Goal: Transaction & Acquisition: Purchase product/service

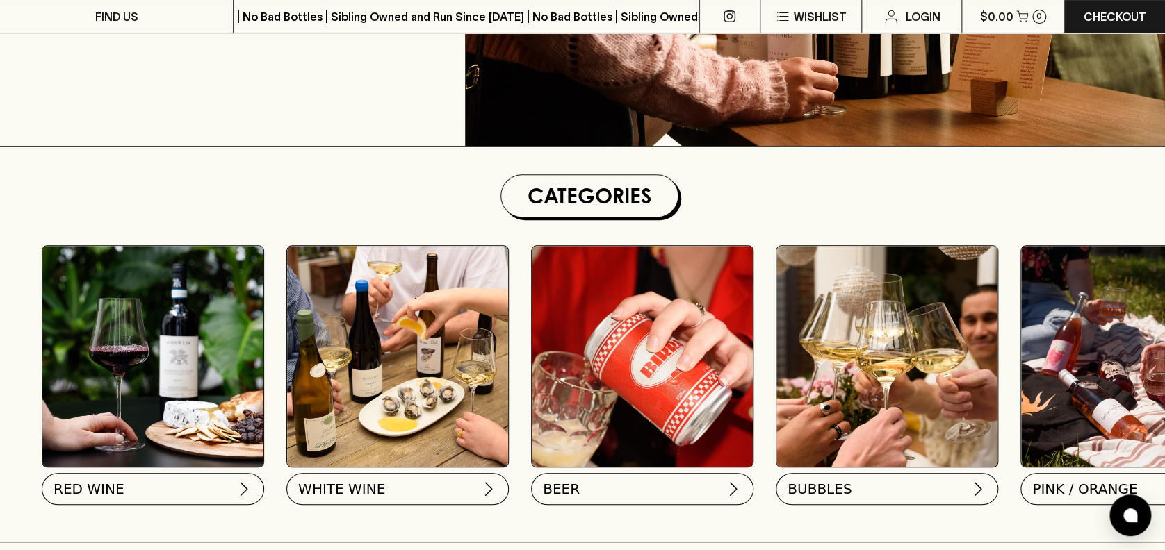
scroll to position [277, 0]
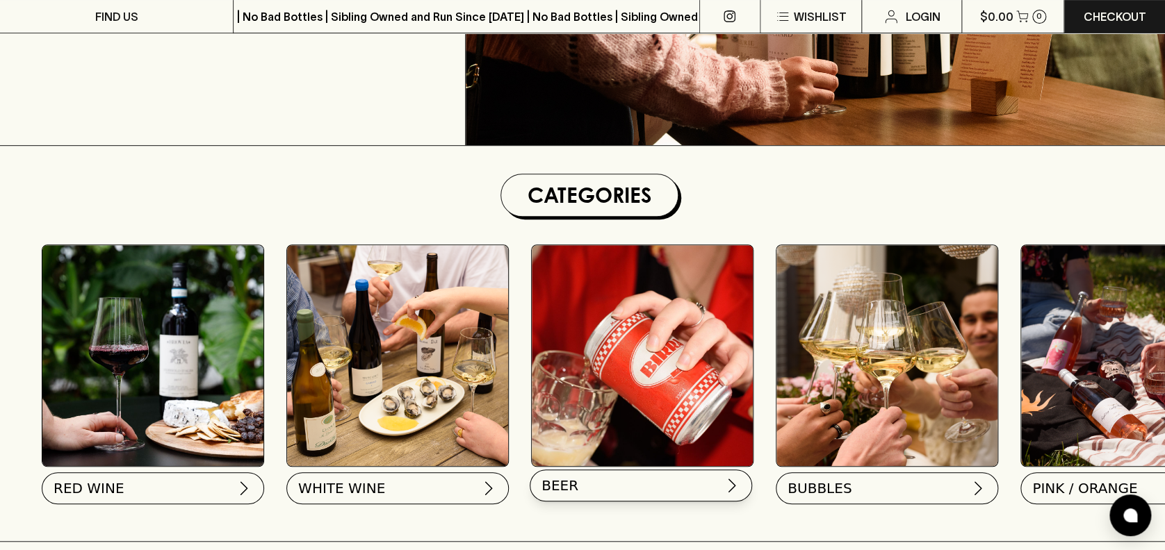
click at [550, 491] on span "BEER" at bounding box center [559, 485] width 37 height 19
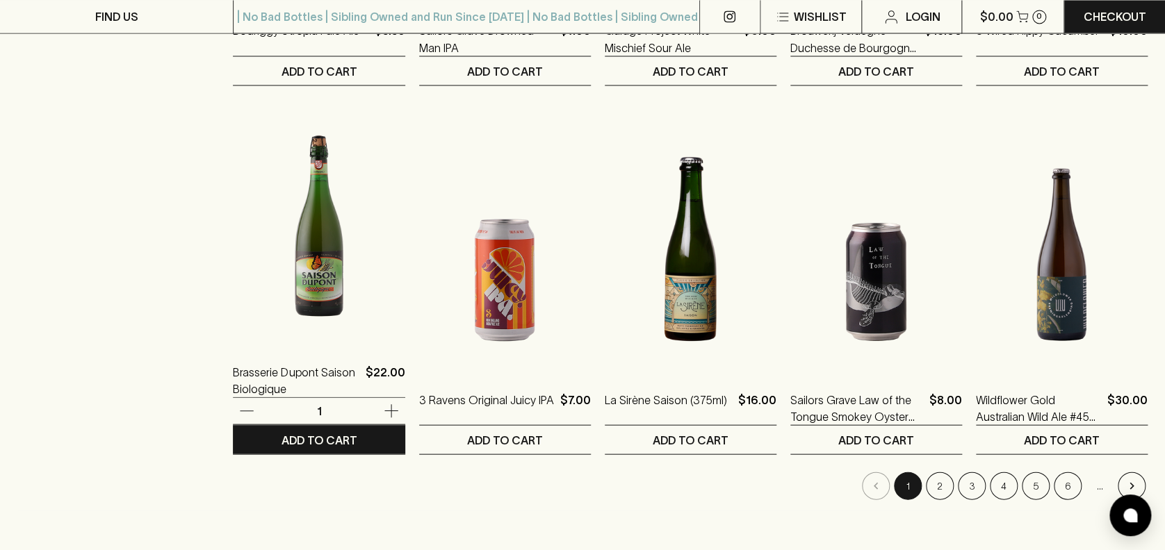
scroll to position [1260, 0]
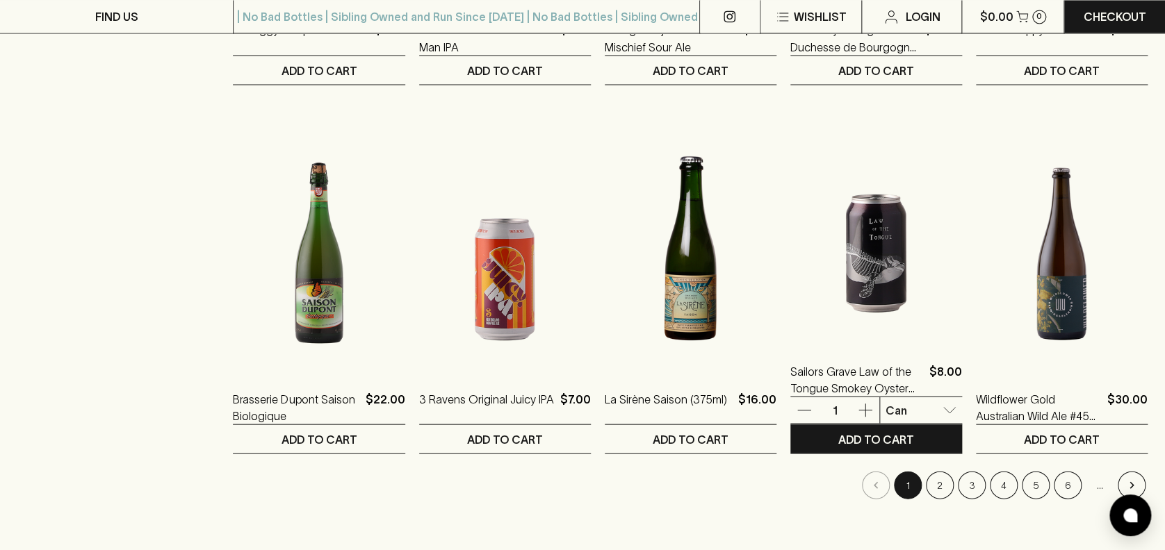
click at [884, 258] on img at bounding box center [876, 220] width 172 height 243
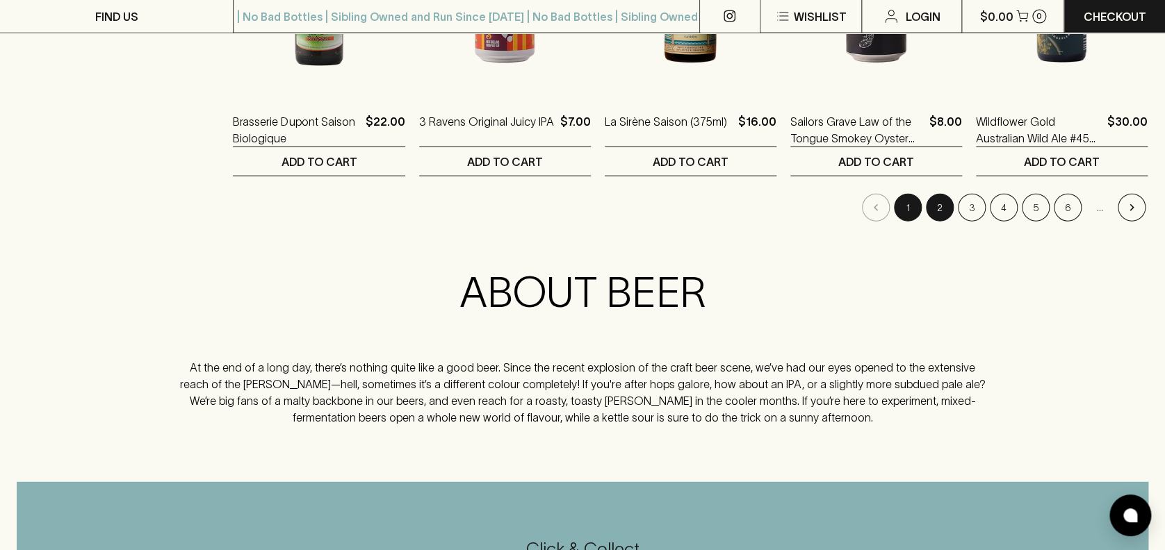
scroll to position [1538, 0]
click at [933, 199] on button "2" at bounding box center [940, 207] width 28 height 28
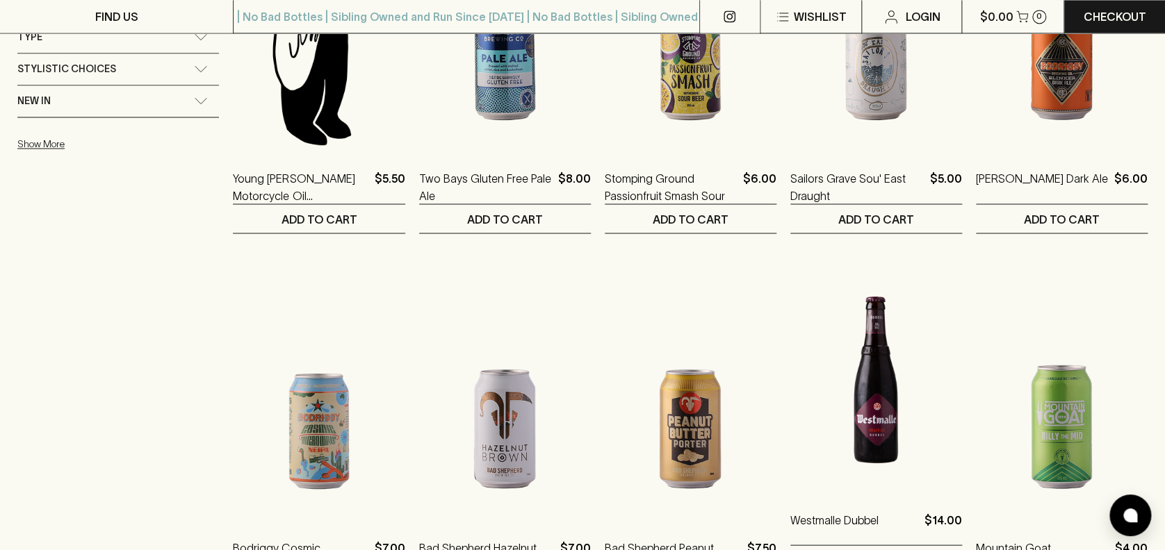
scroll to position [1390, 0]
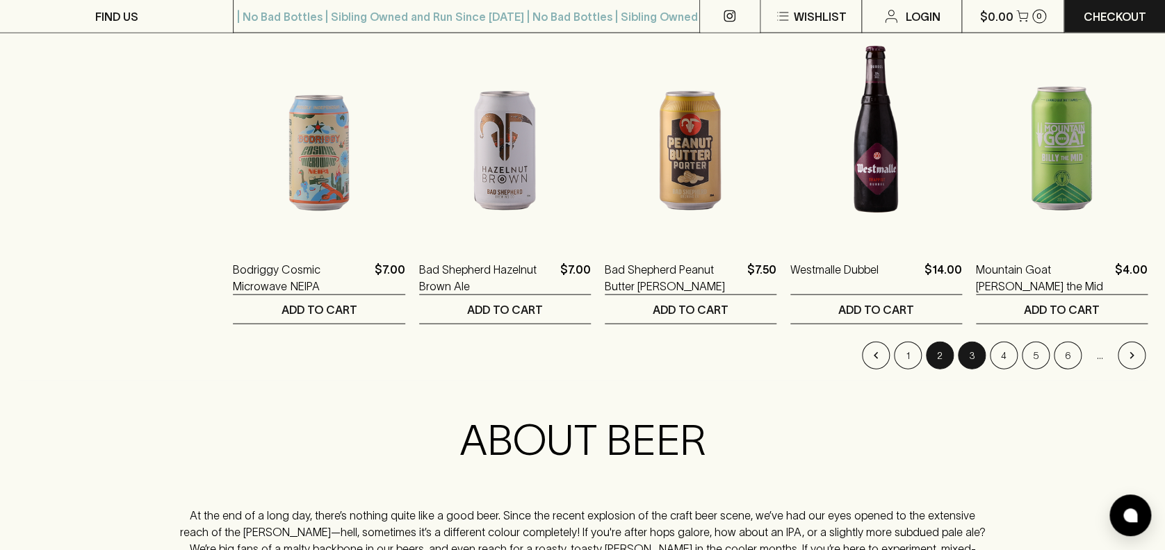
click at [968, 356] on button "3" at bounding box center [971, 356] width 28 height 28
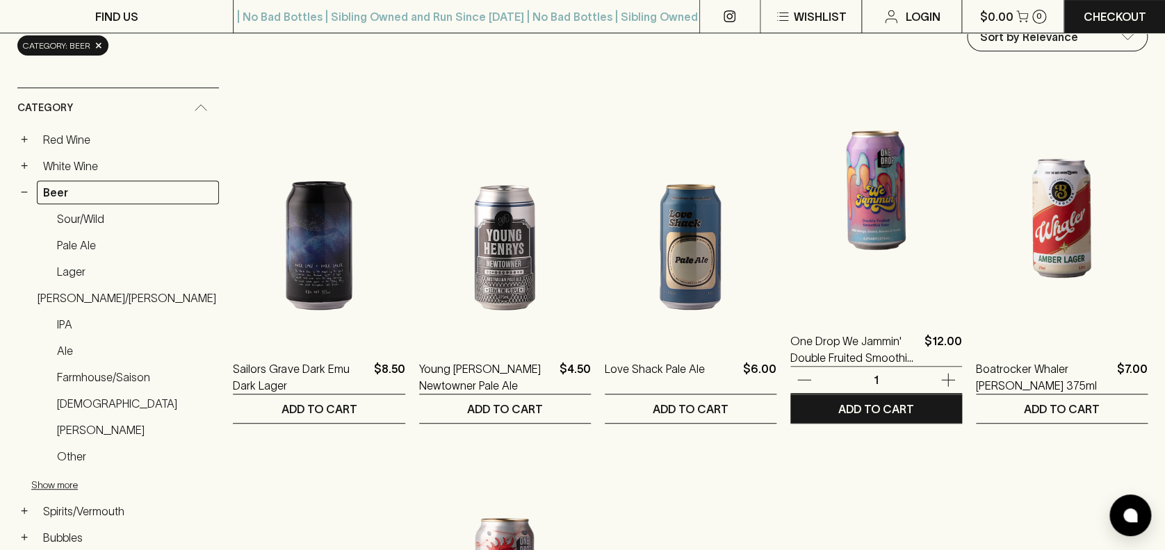
scroll to position [184, 0]
click at [847, 274] on img at bounding box center [876, 189] width 172 height 243
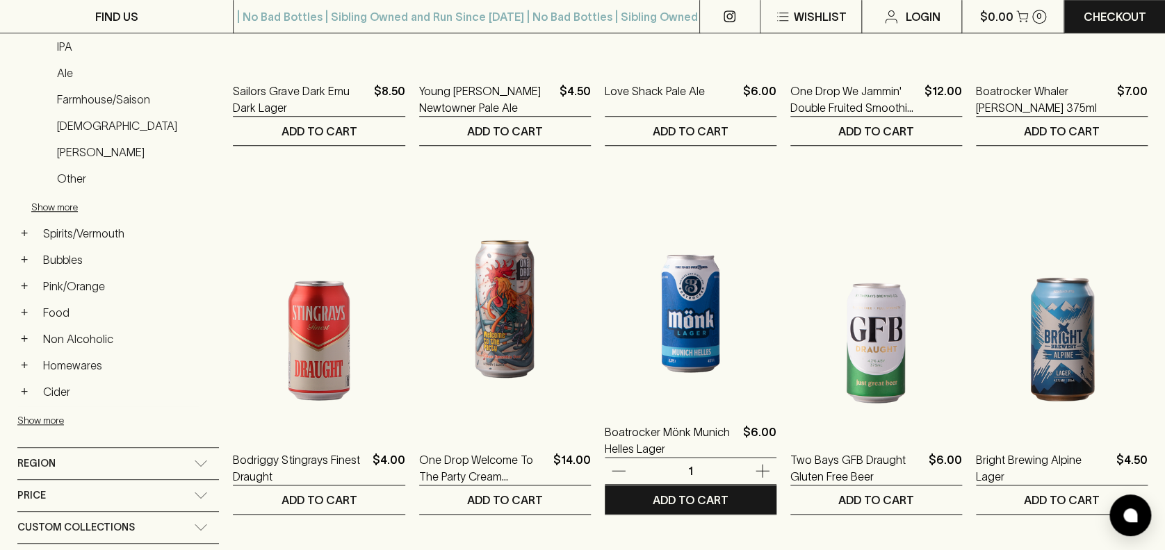
scroll to position [462, 0]
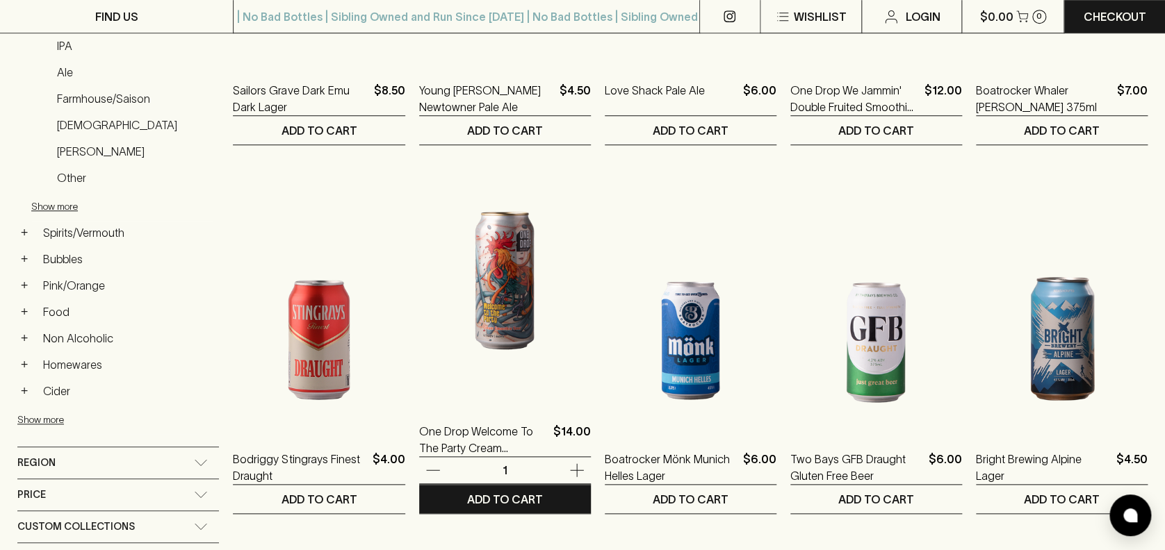
click at [500, 274] on img at bounding box center [505, 280] width 172 height 243
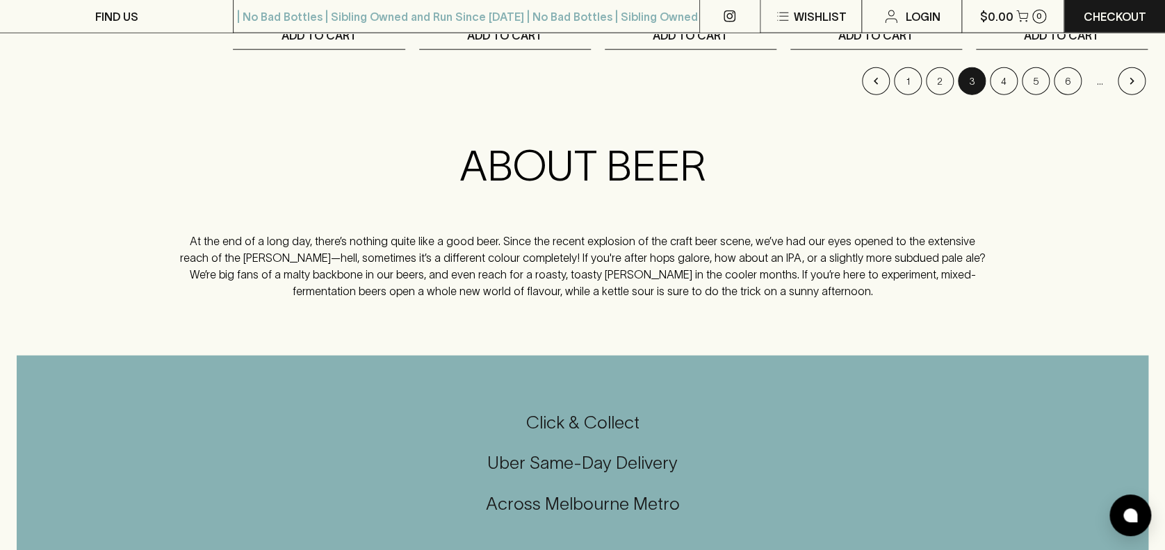
scroll to position [1666, 0]
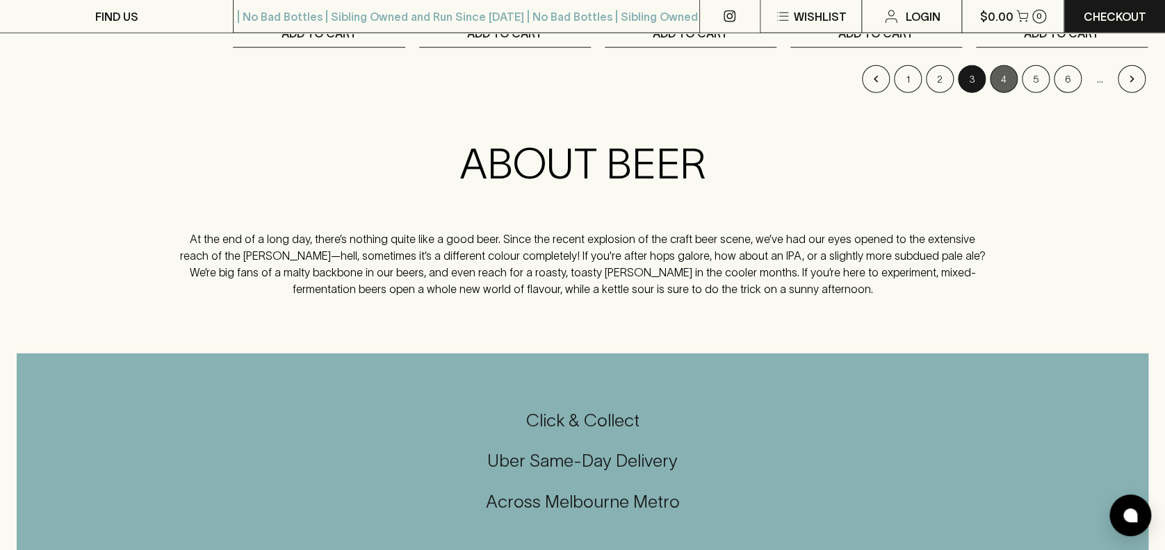
click at [1006, 80] on button "4" at bounding box center [1003, 79] width 28 height 28
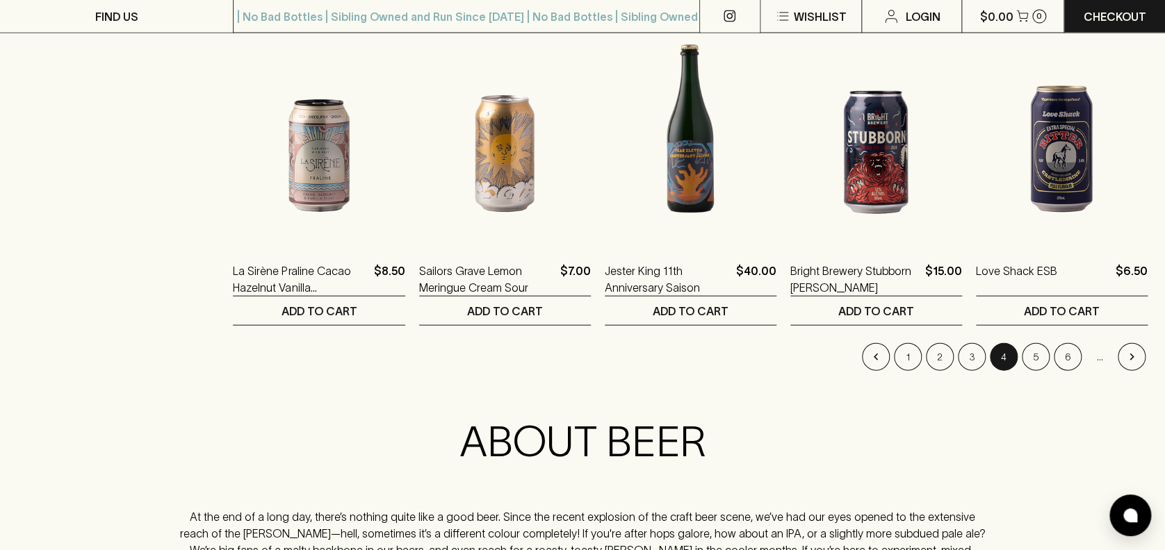
scroll to position [1389, 0]
click at [1035, 354] on button "5" at bounding box center [1035, 357] width 28 height 28
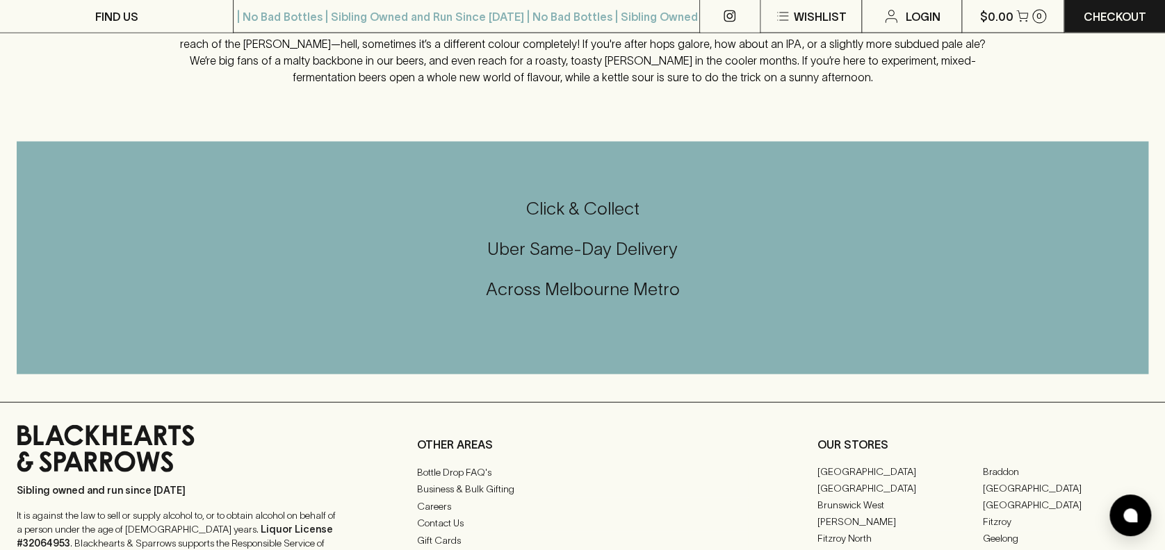
type input "79.5"
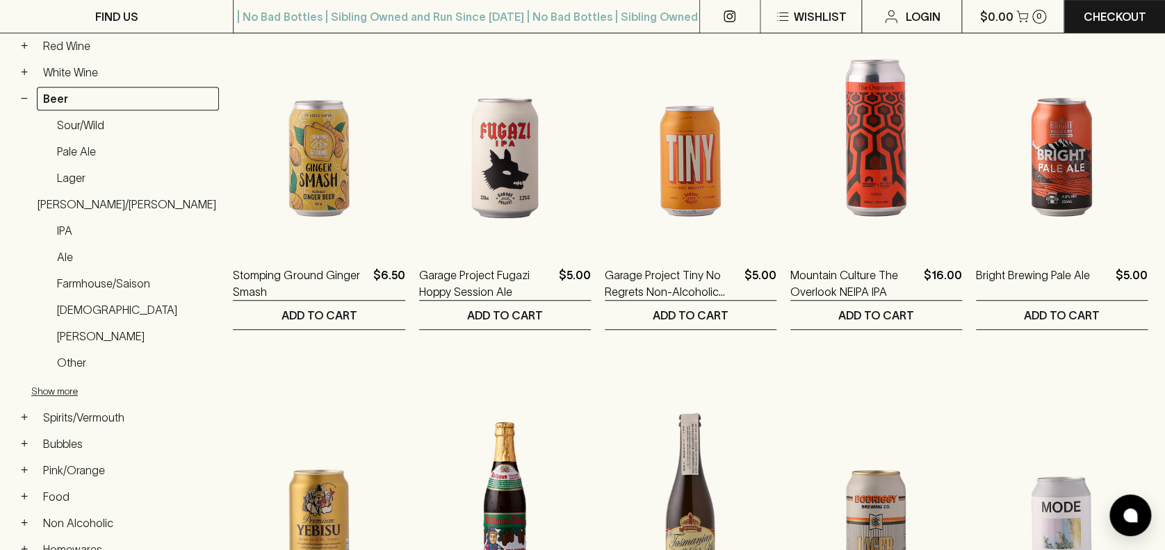
scroll to position [278, 0]
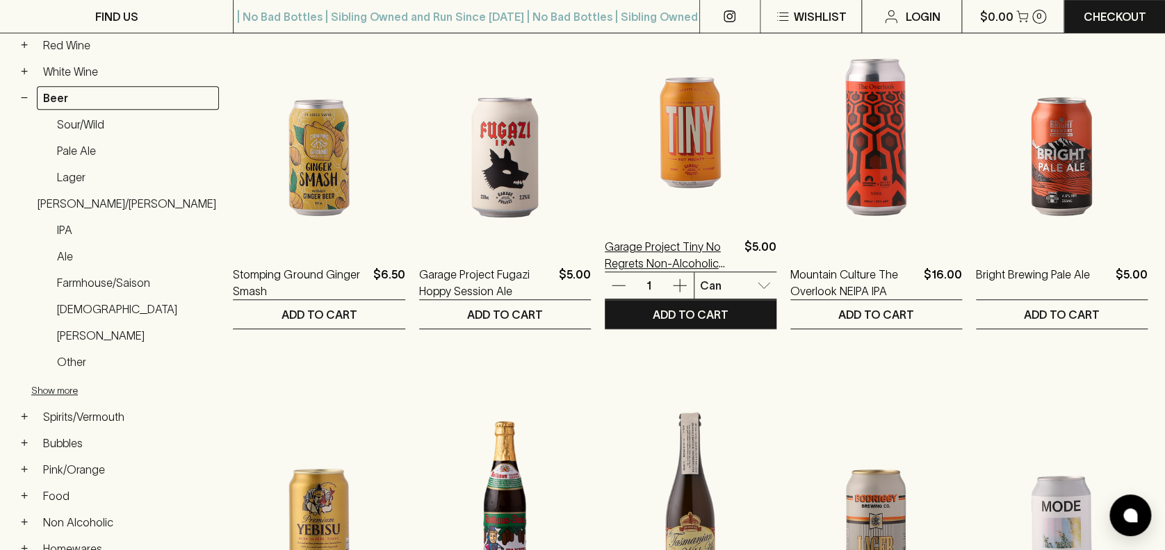
click at [636, 256] on p "Garage Project Tiny No Regrets Non-Alcoholic Hazy IPA" at bounding box center [672, 254] width 134 height 33
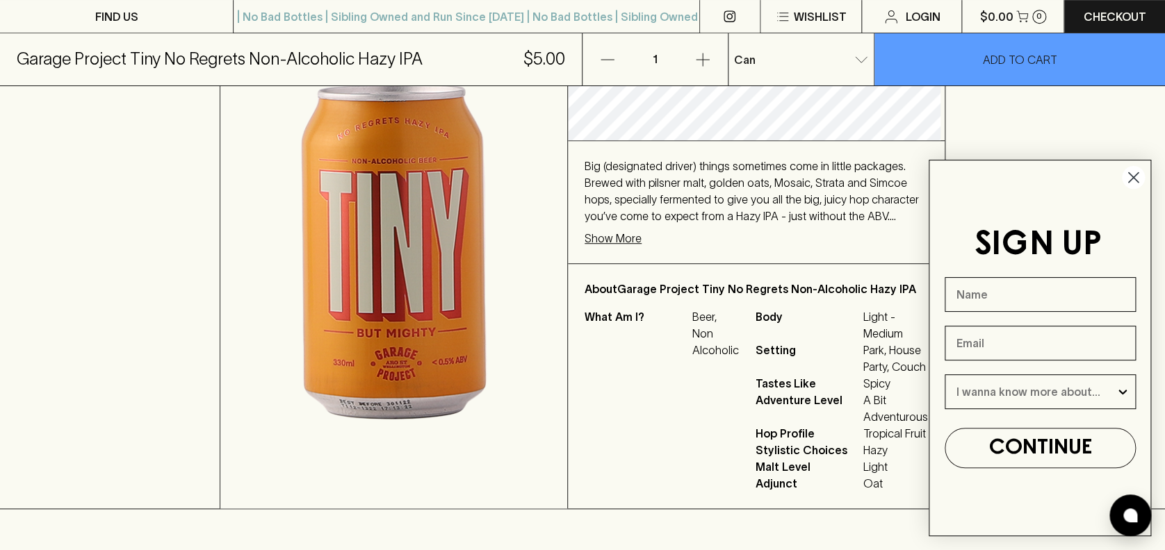
scroll to position [370, 0]
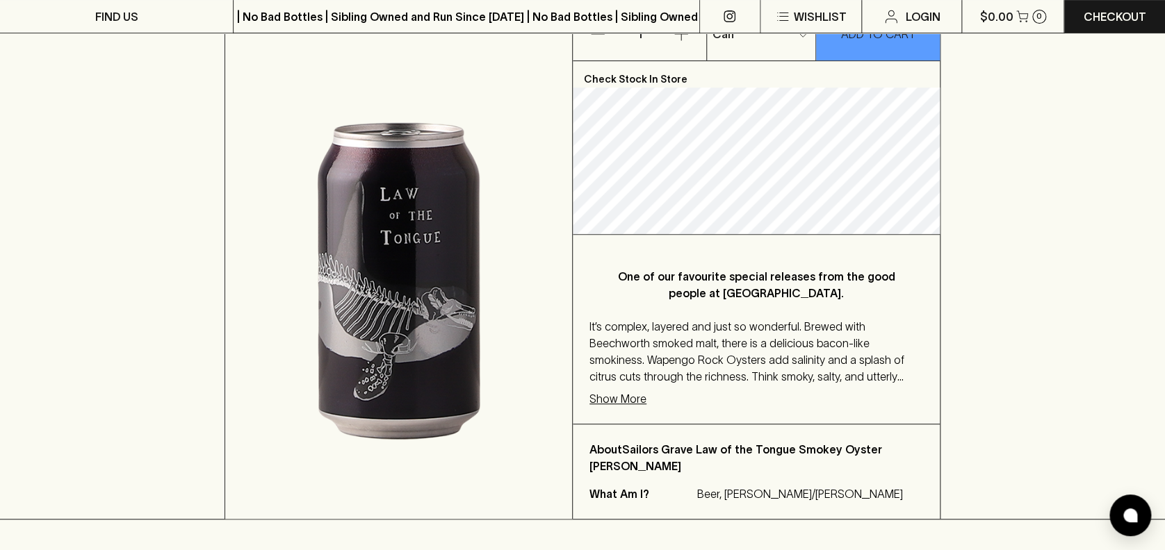
scroll to position [277, 0]
click at [630, 395] on p "Show More" at bounding box center [617, 397] width 57 height 17
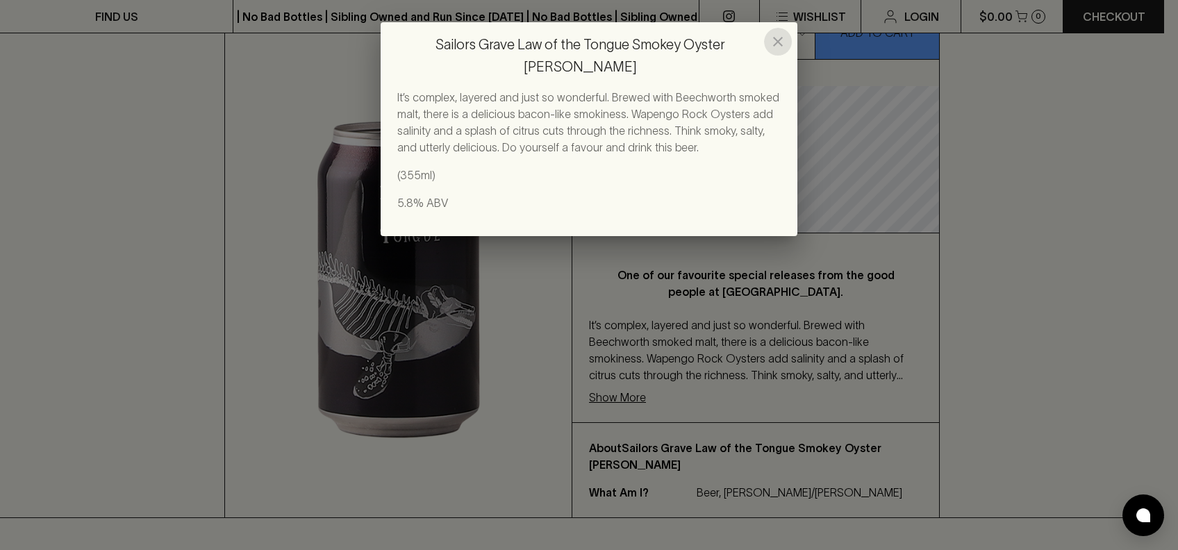
click at [773, 33] on icon "close" at bounding box center [778, 41] width 17 height 17
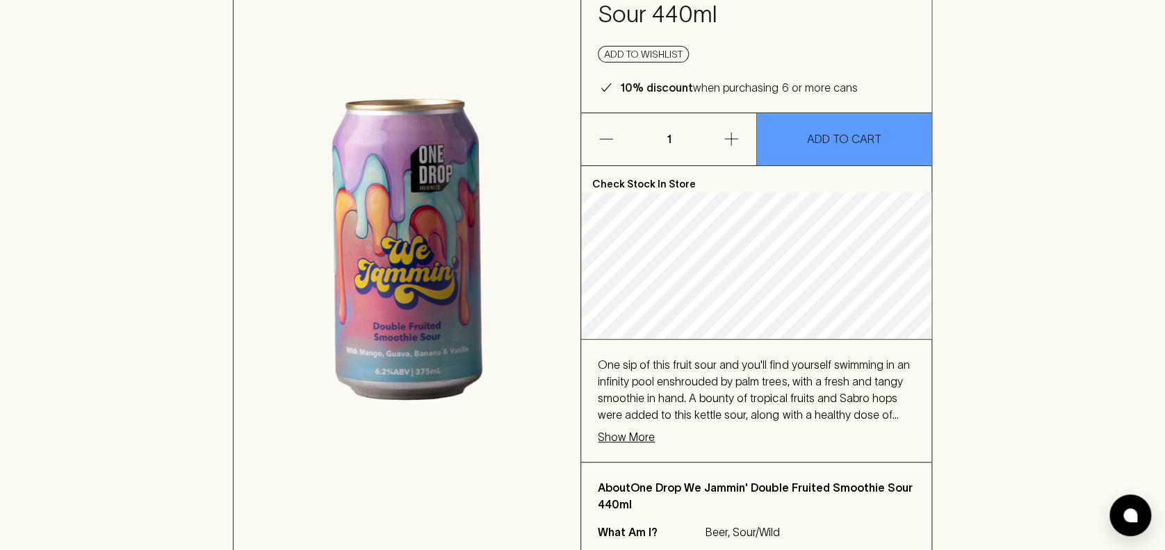
scroll to position [278, 0]
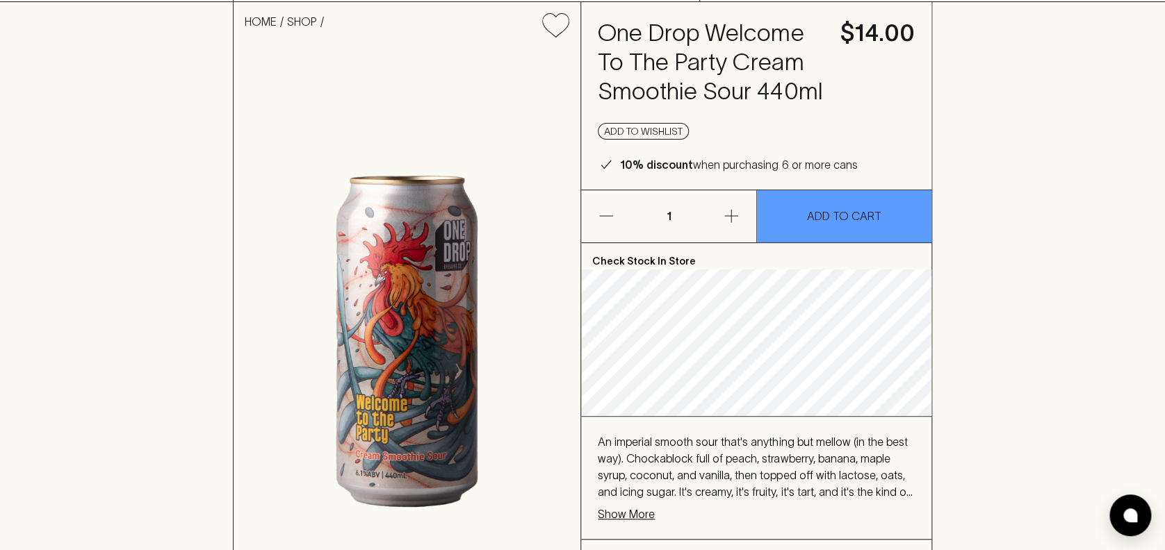
scroll to position [93, 0]
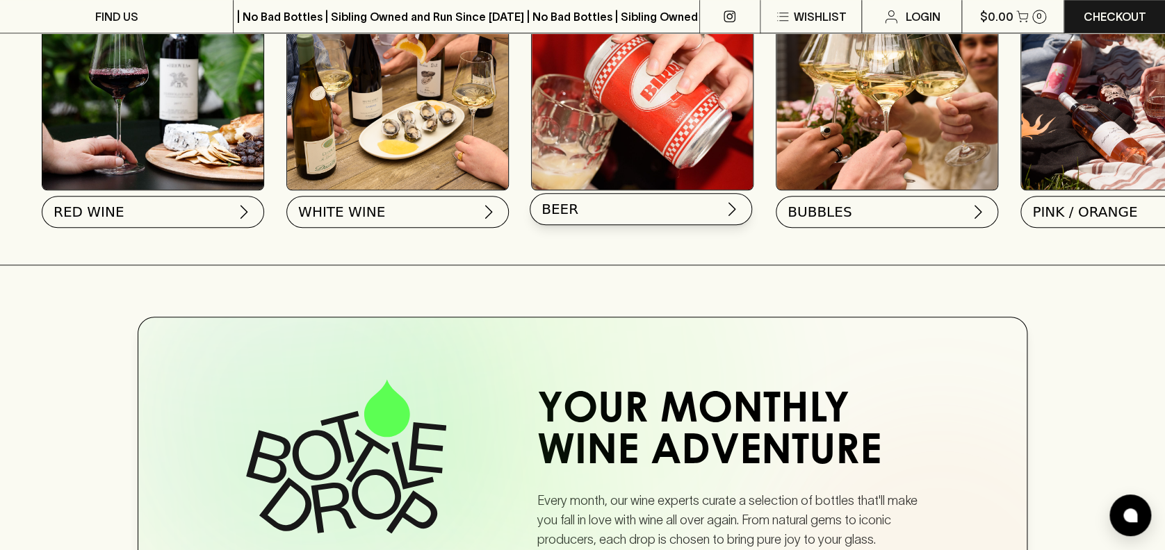
click at [599, 201] on button "BEER" at bounding box center [640, 209] width 222 height 32
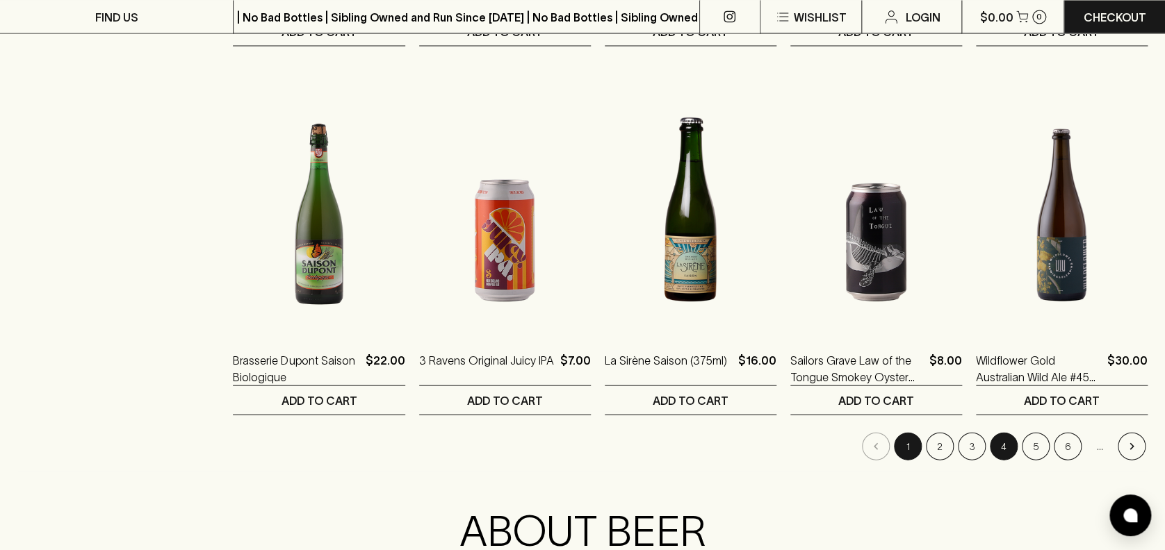
scroll to position [1298, 0]
click at [997, 450] on button "4" at bounding box center [1003, 448] width 28 height 28
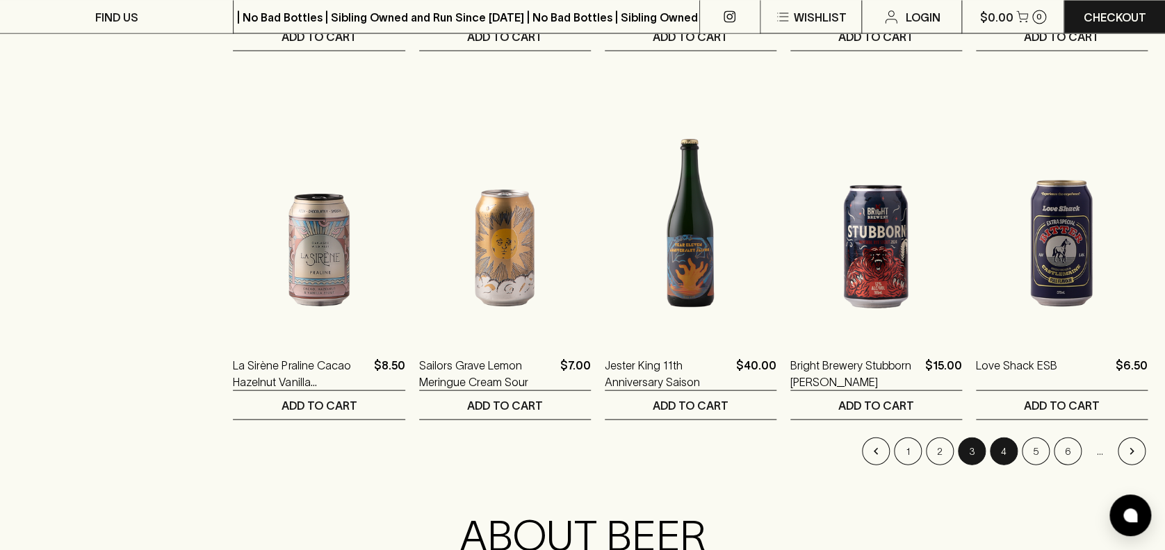
scroll to position [1295, 0]
click at [1042, 457] on button "5" at bounding box center [1035, 450] width 28 height 28
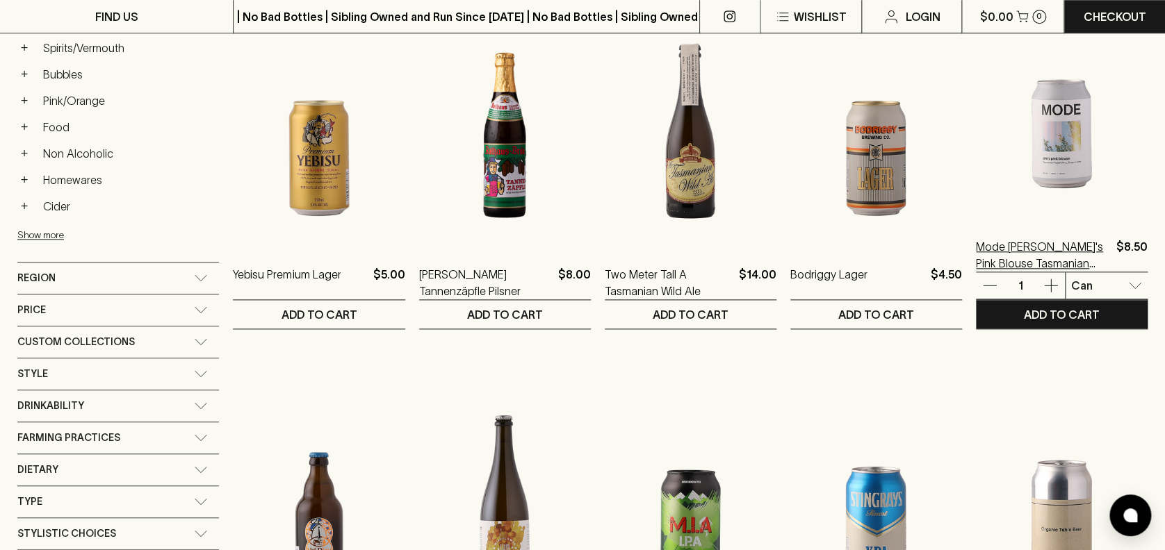
scroll to position [648, 0]
click at [1028, 256] on p "Mode Jim's Pink Blouse Tasmanian Pepperberry Ginger Lime Seltzer" at bounding box center [1043, 254] width 135 height 33
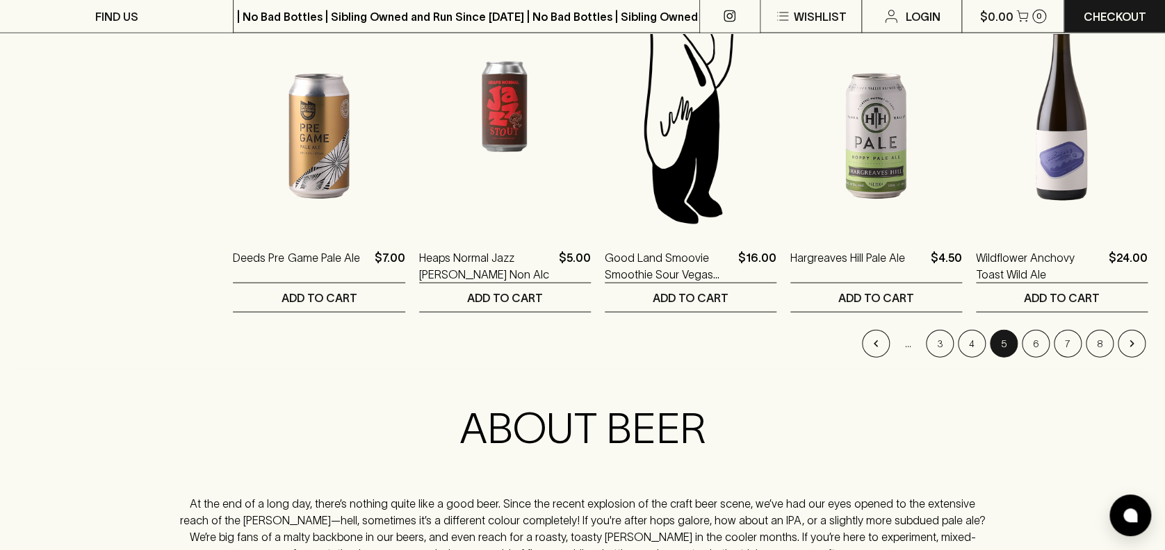
scroll to position [1401, 0]
click at [1033, 343] on button "6" at bounding box center [1035, 345] width 28 height 28
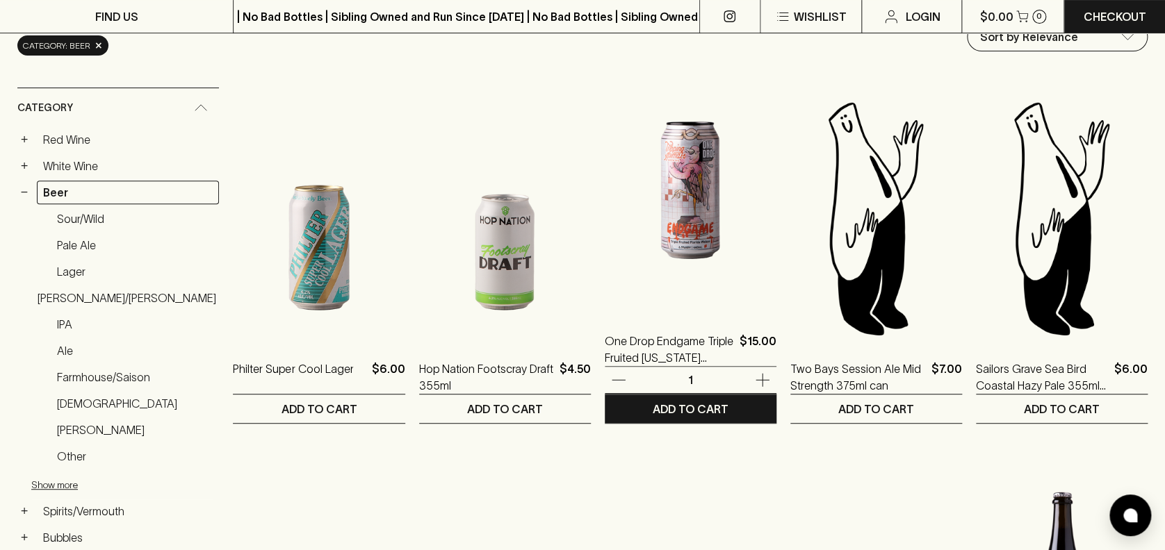
scroll to position [184, 0]
click at [657, 336] on p "One Drop Endgame Triple Fruited Florida Weisse Sour 440ml" at bounding box center [669, 348] width 129 height 33
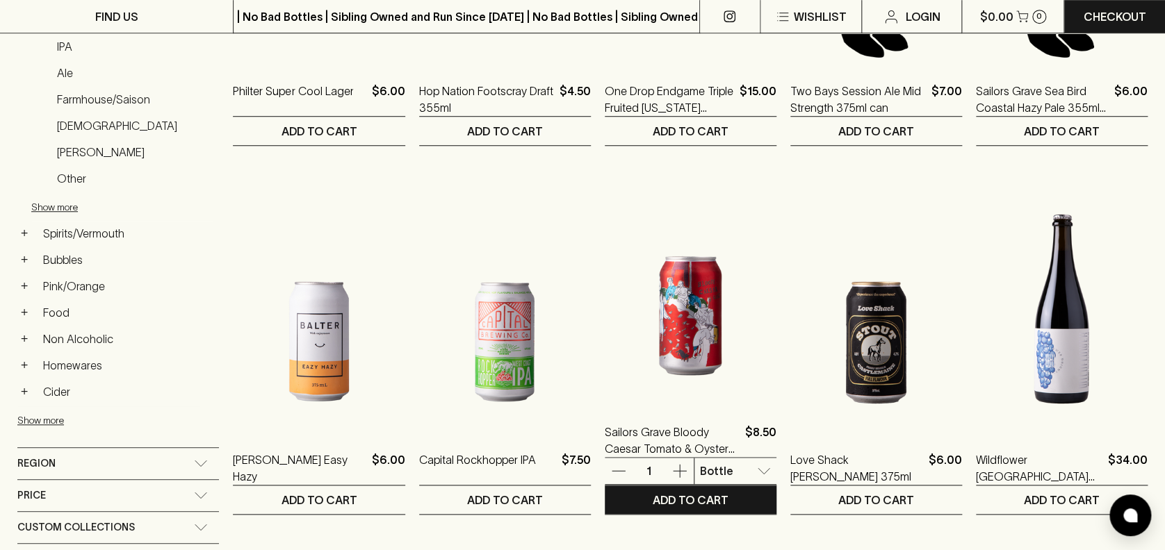
scroll to position [462, 0]
click at [650, 434] on p "Sailors Grave Bloody Caesar Tomato & Oyster Gose 355ml" at bounding box center [672, 439] width 135 height 33
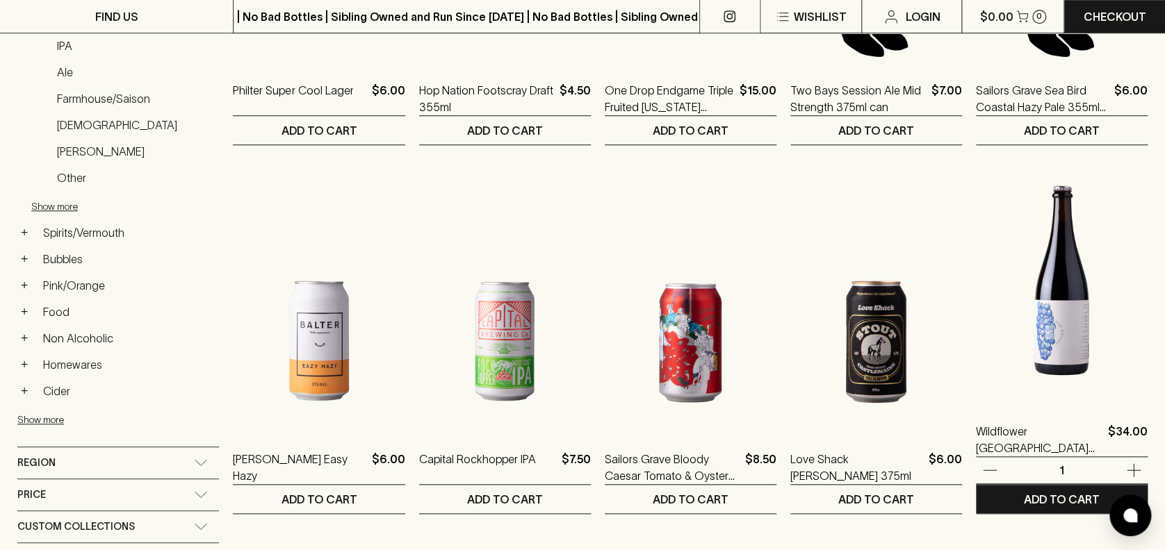
click at [1062, 281] on img at bounding box center [1062, 280] width 172 height 243
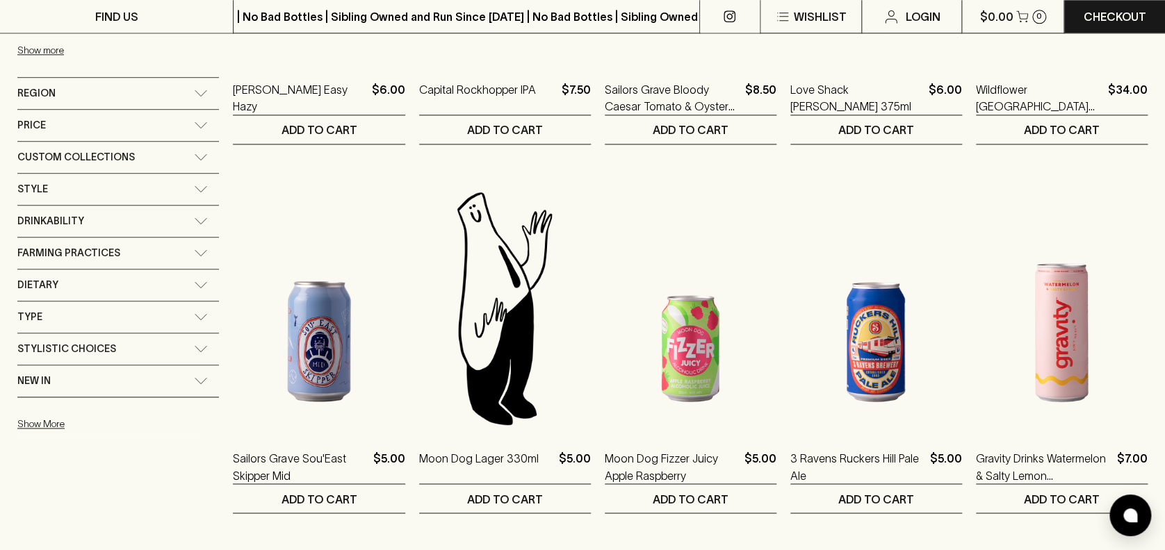
scroll to position [832, 0]
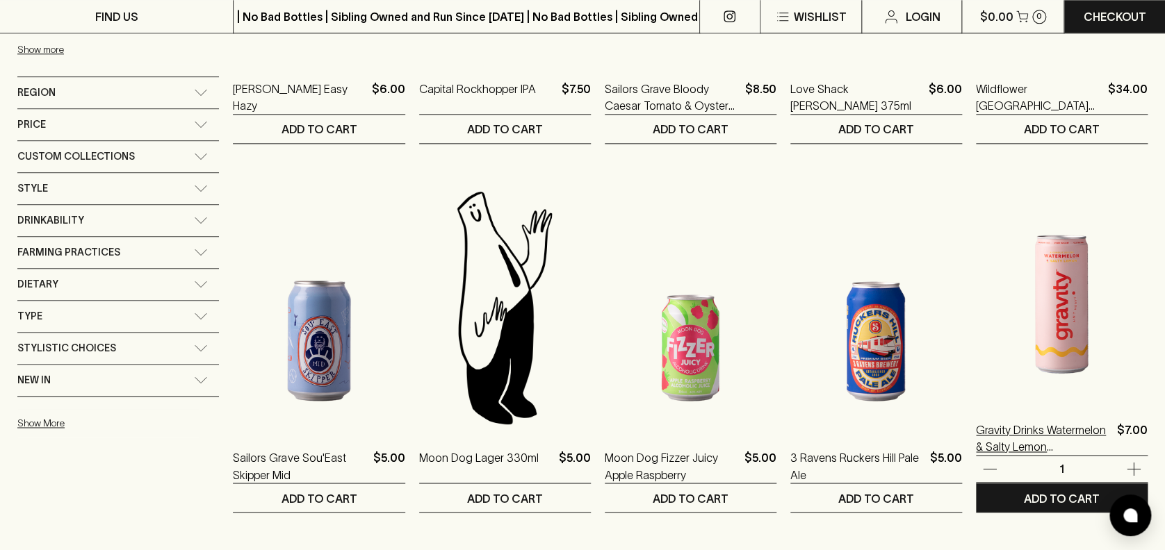
click at [1040, 426] on p "Gravity Drinks Watermelon & Salty Lemon Seltzer" at bounding box center [1043, 438] width 135 height 33
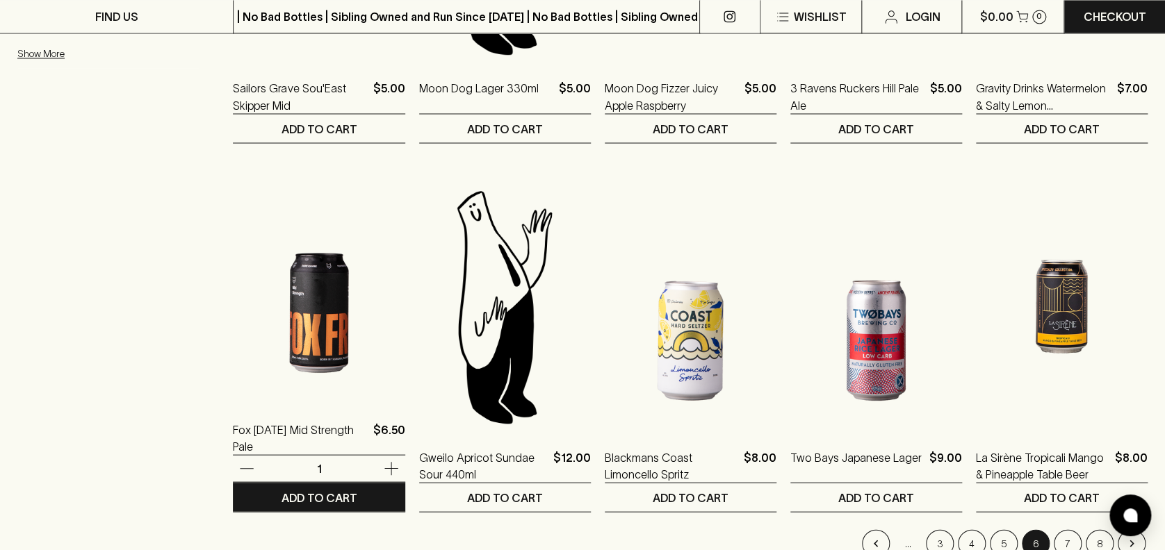
scroll to position [1203, 0]
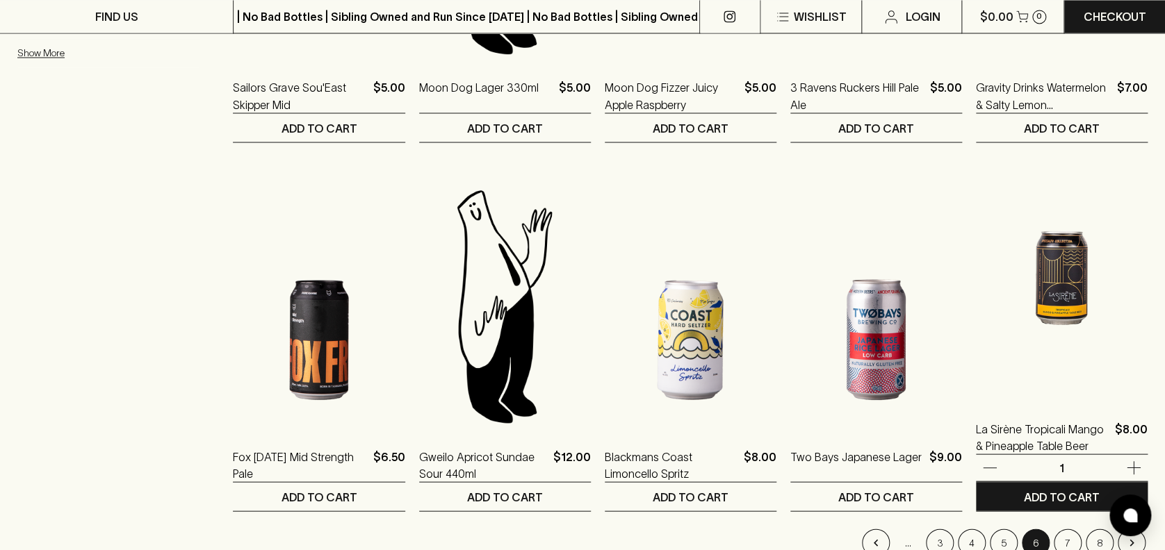
click at [1042, 291] on img at bounding box center [1062, 277] width 172 height 243
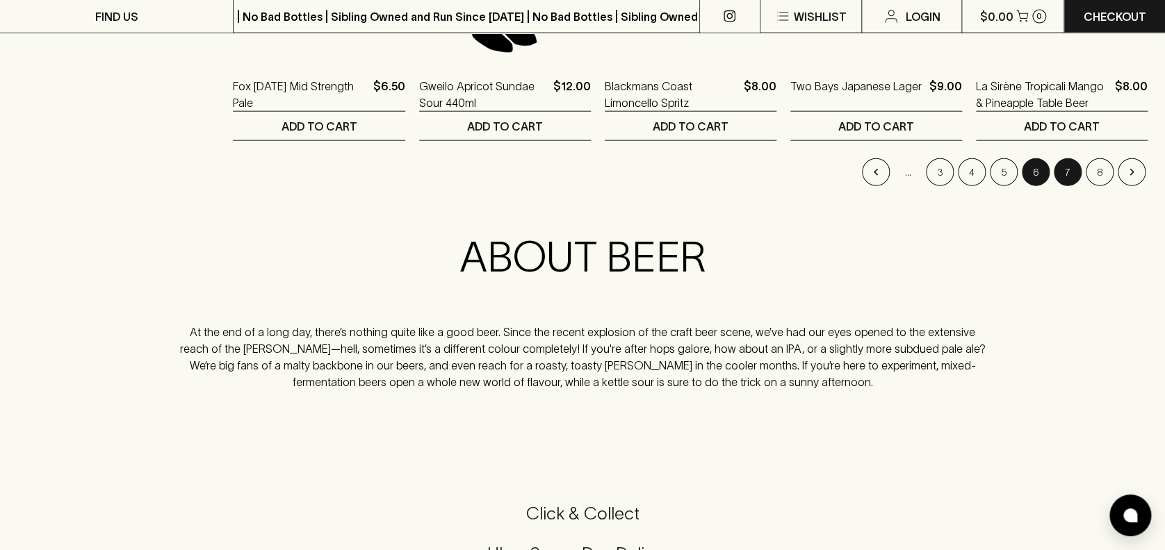
scroll to position [1573, 0]
click at [1067, 170] on button "7" at bounding box center [1067, 172] width 28 height 28
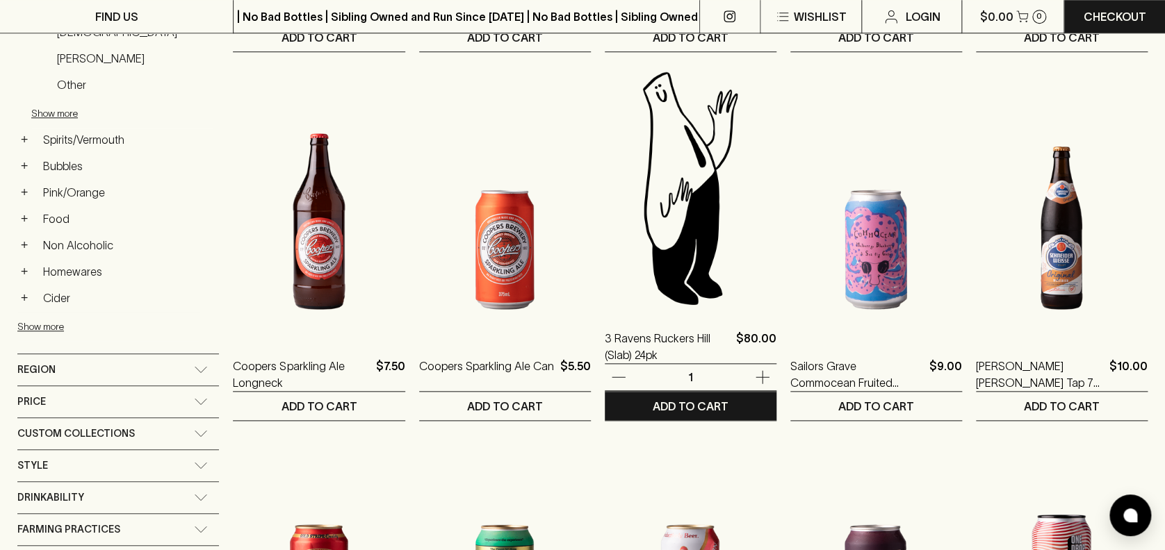
scroll to position [556, 0]
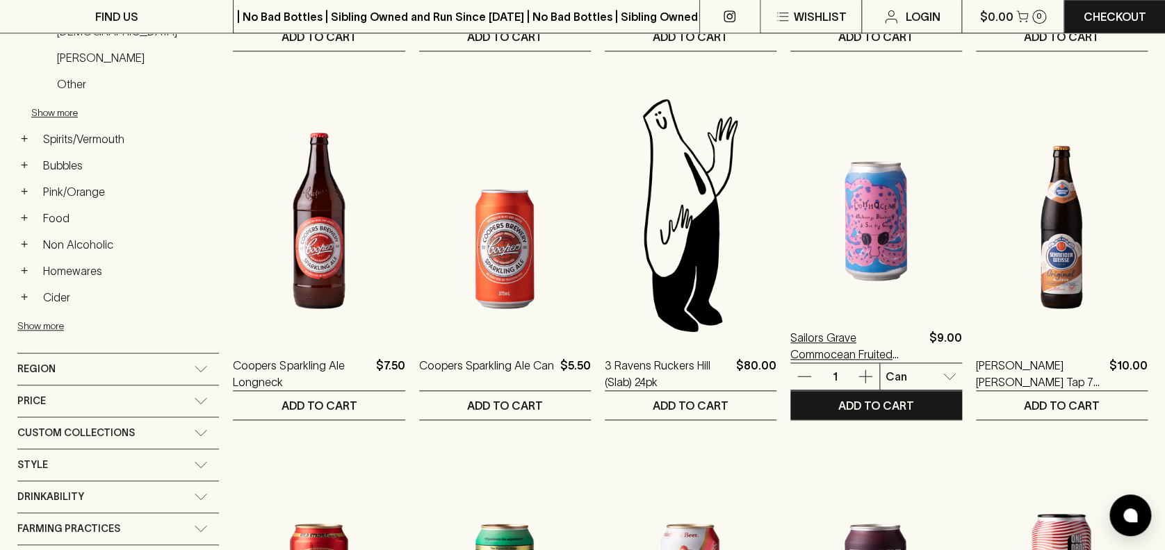
click at [822, 334] on p "Sailors Grave Commocean Fruited Gose" at bounding box center [856, 345] width 133 height 33
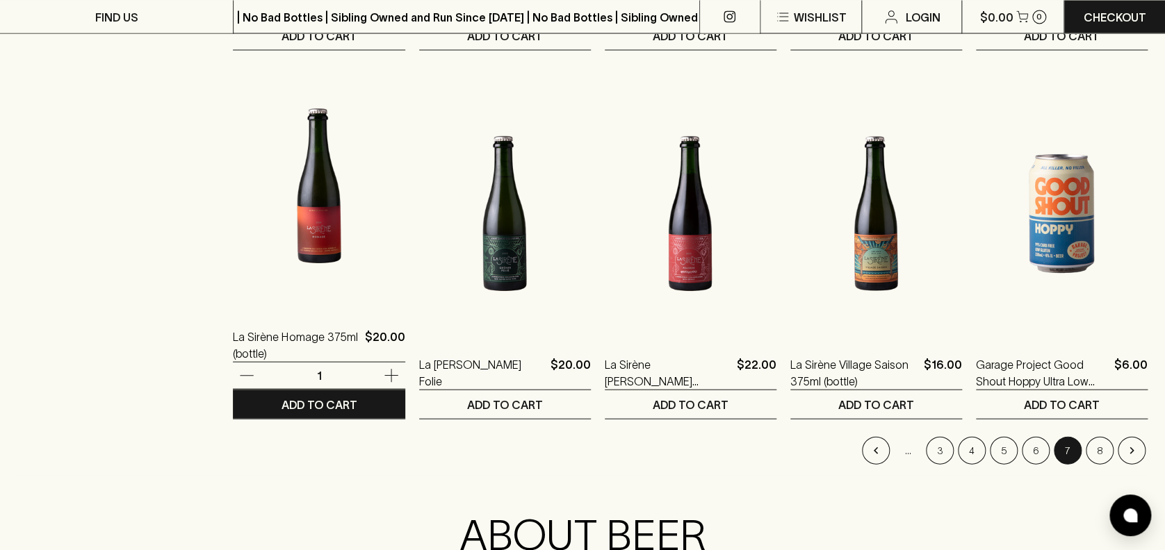
scroll to position [1296, 0]
click at [313, 185] on img at bounding box center [319, 184] width 172 height 243
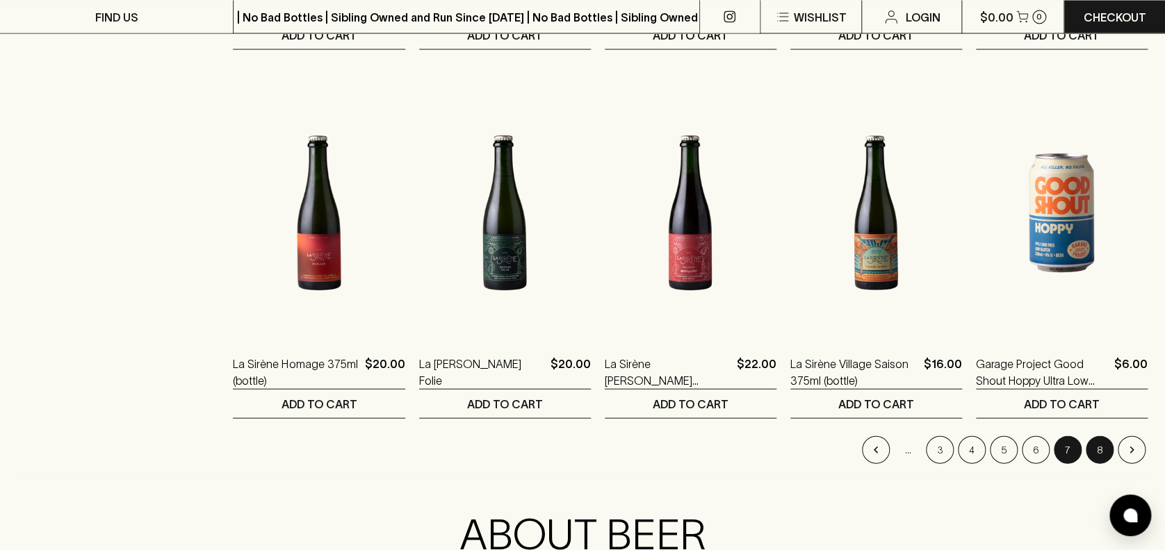
click at [1100, 454] on button "8" at bounding box center [1099, 450] width 28 height 28
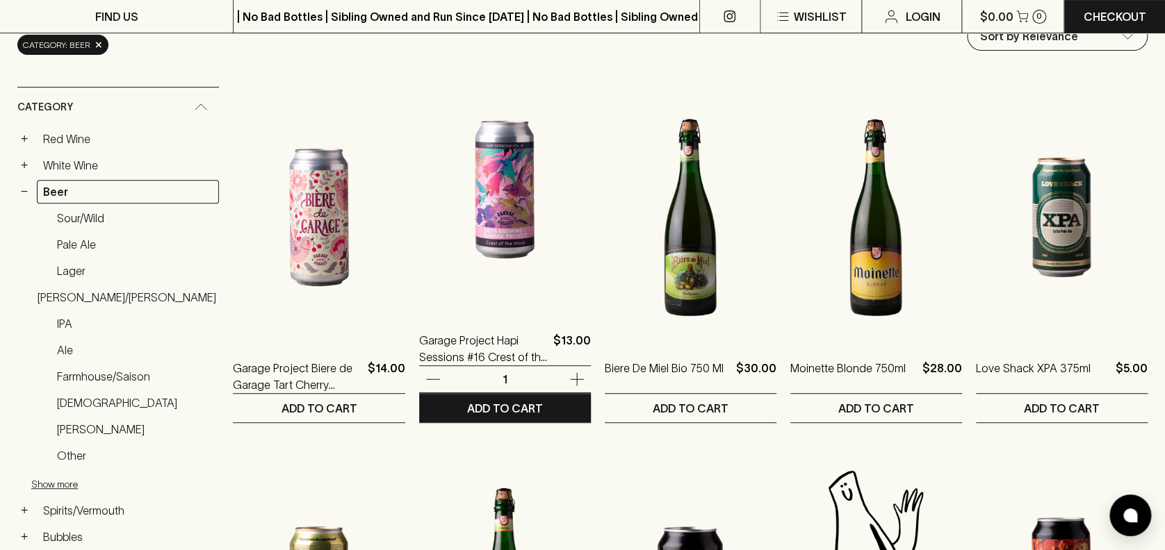
scroll to position [185, 0]
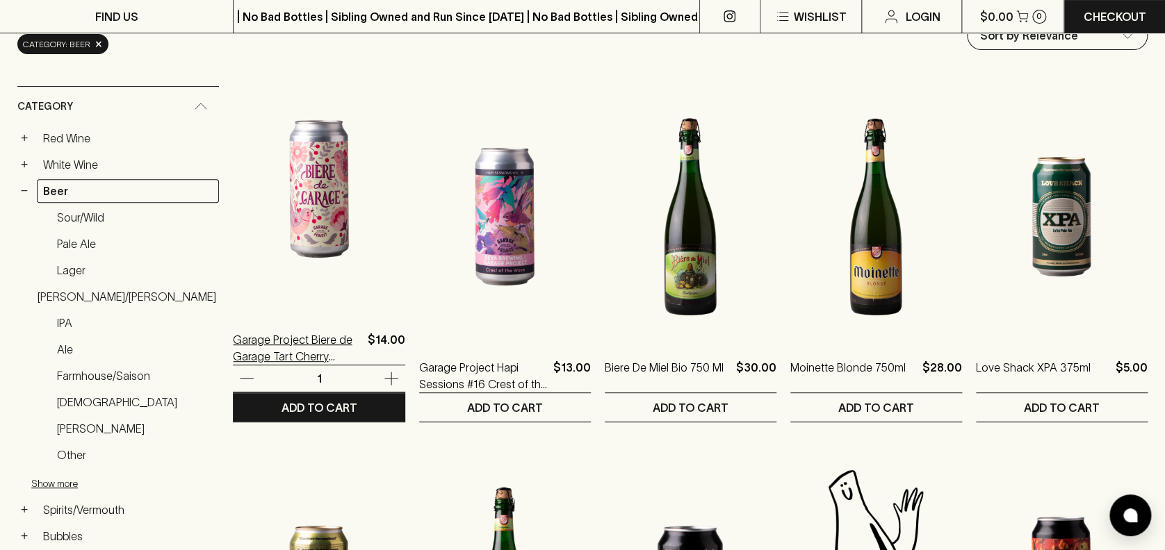
click at [295, 341] on p "Garage Project Biere de Garage Tart Cherry Farmhouse Ale 440ml" at bounding box center [297, 347] width 129 height 33
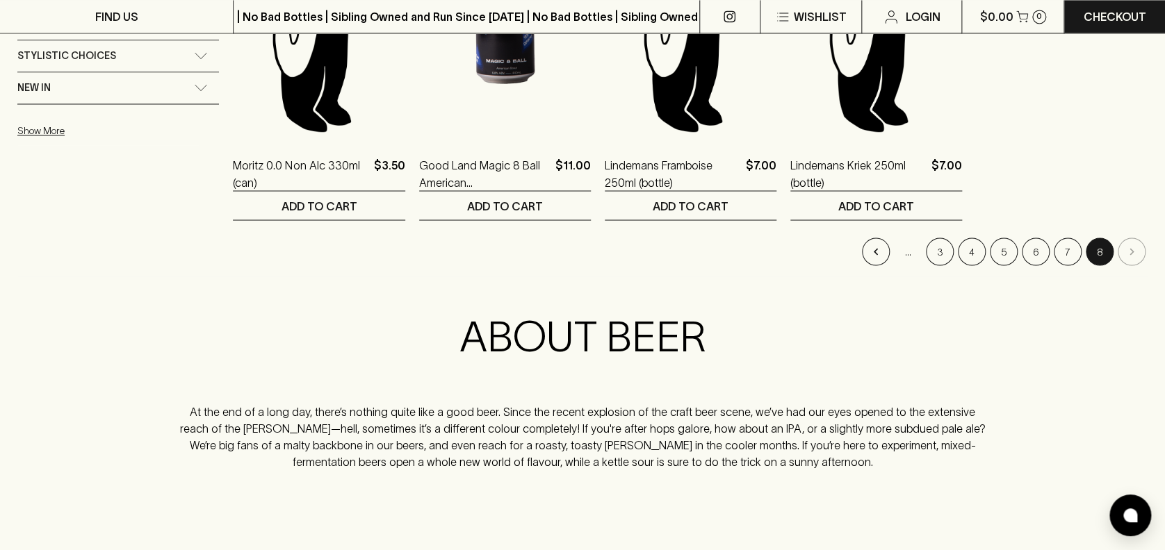
scroll to position [1120, 0]
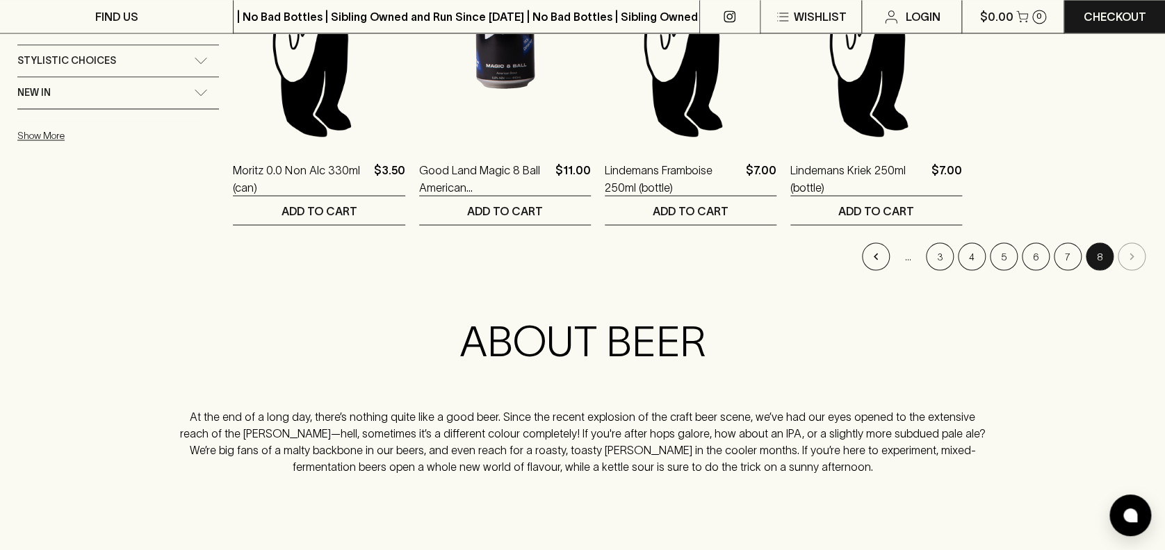
click at [1123, 256] on li "pagination navigation" at bounding box center [1131, 257] width 32 height 28
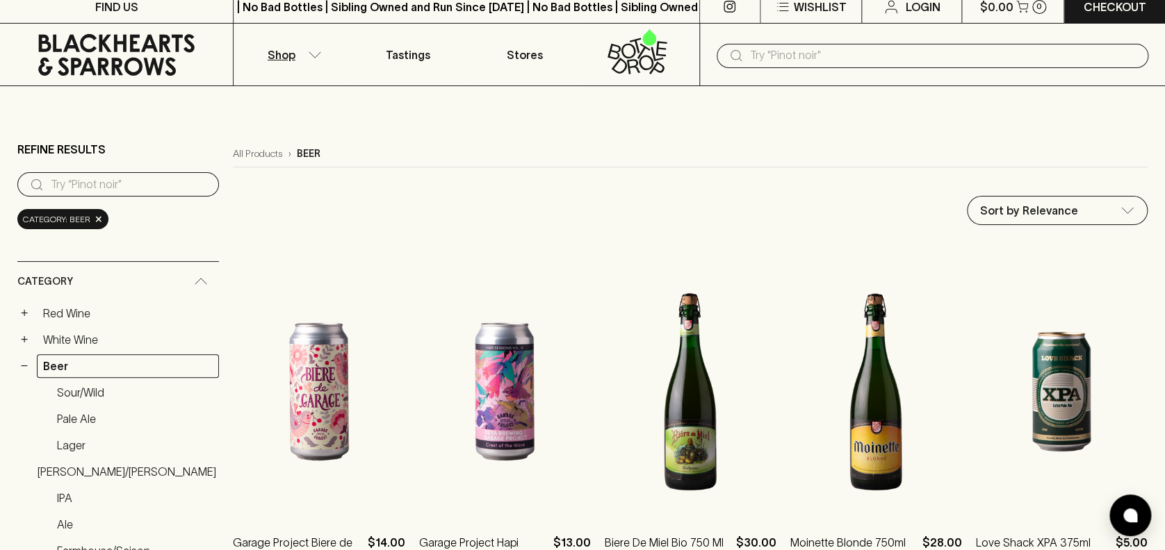
scroll to position [9, 0]
click at [25, 367] on button "−" at bounding box center [24, 367] width 14 height 14
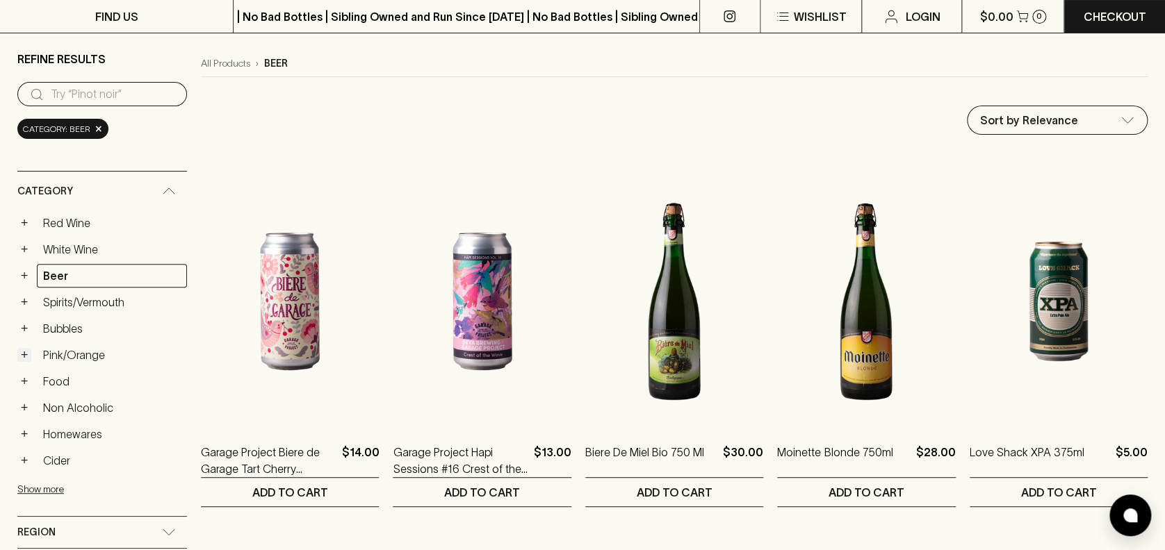
scroll to position [101, 0]
click at [25, 356] on button "+" at bounding box center [24, 354] width 14 height 14
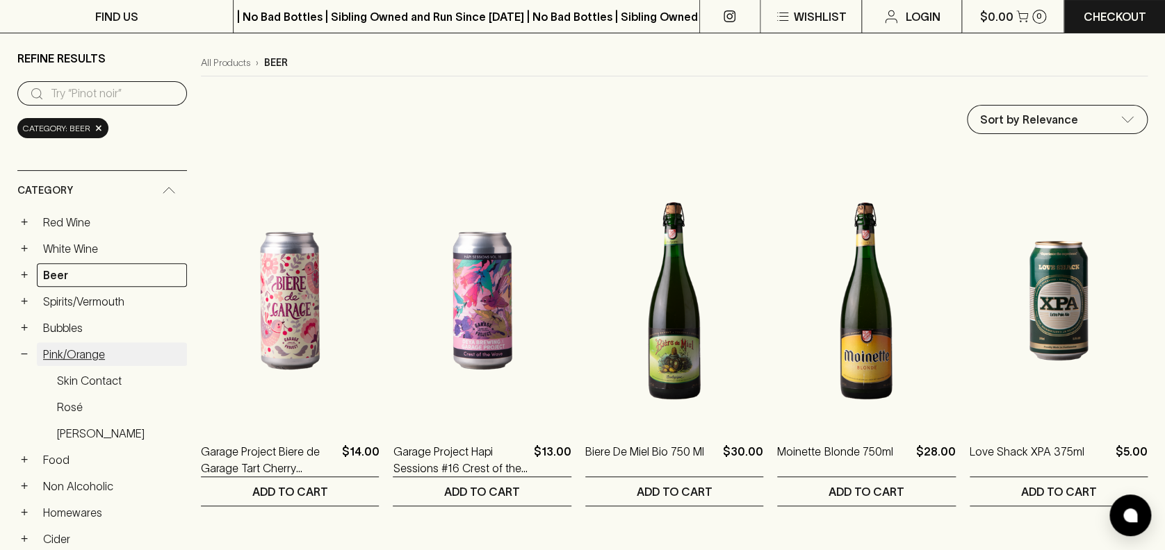
click at [72, 354] on link "Pink/Orange" at bounding box center [112, 355] width 150 height 24
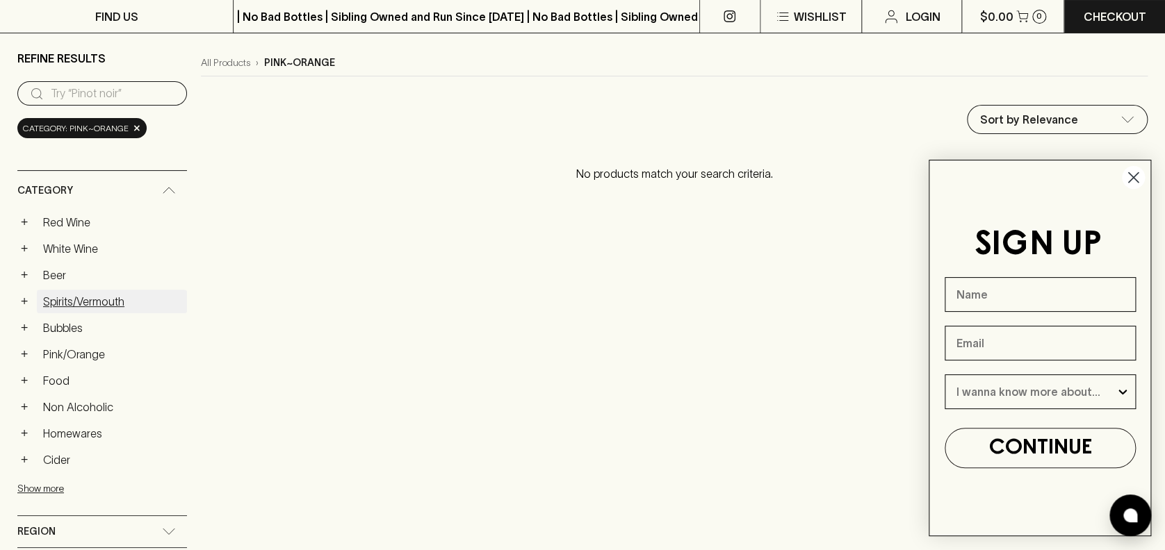
click at [51, 299] on link "Spirits/Vermouth" at bounding box center [112, 302] width 150 height 24
click at [1135, 172] on circle "Close dialog" at bounding box center [1132, 177] width 23 height 23
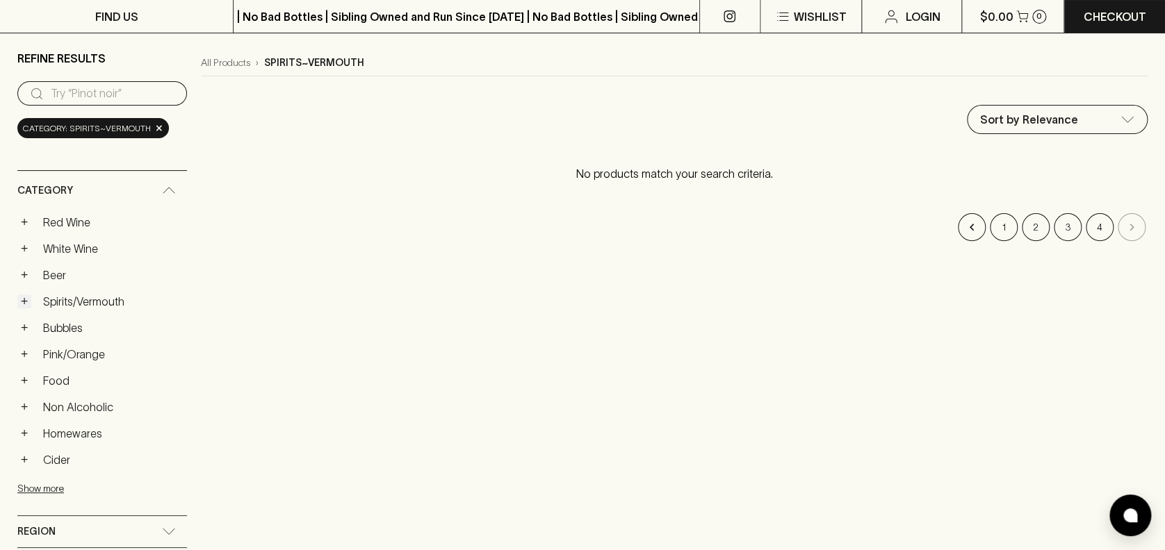
click at [21, 303] on button "+" at bounding box center [24, 302] width 14 height 14
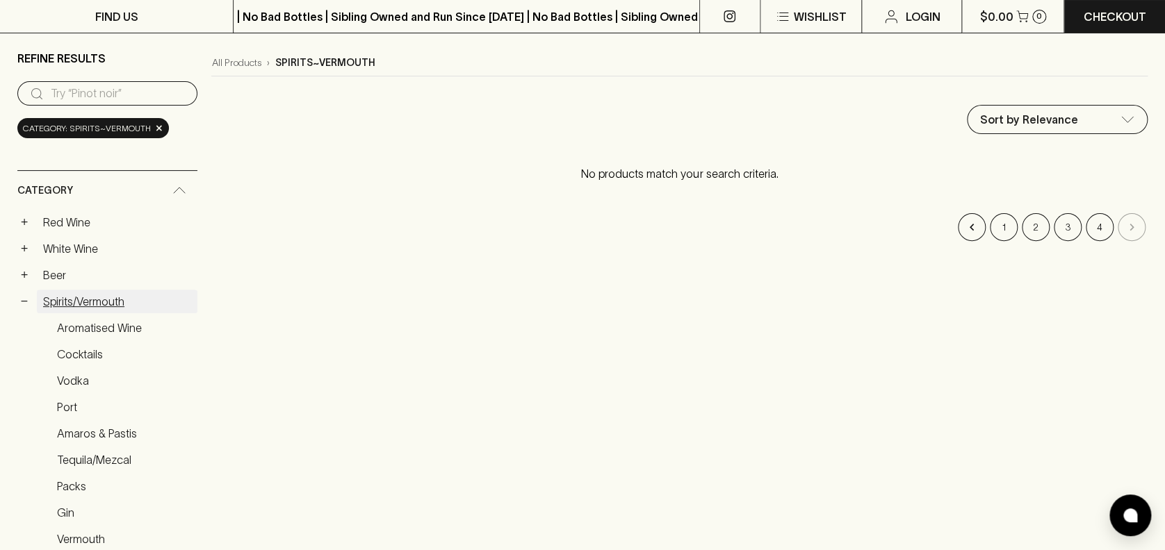
click at [44, 300] on link "Spirits/Vermouth" at bounding box center [117, 302] width 161 height 24
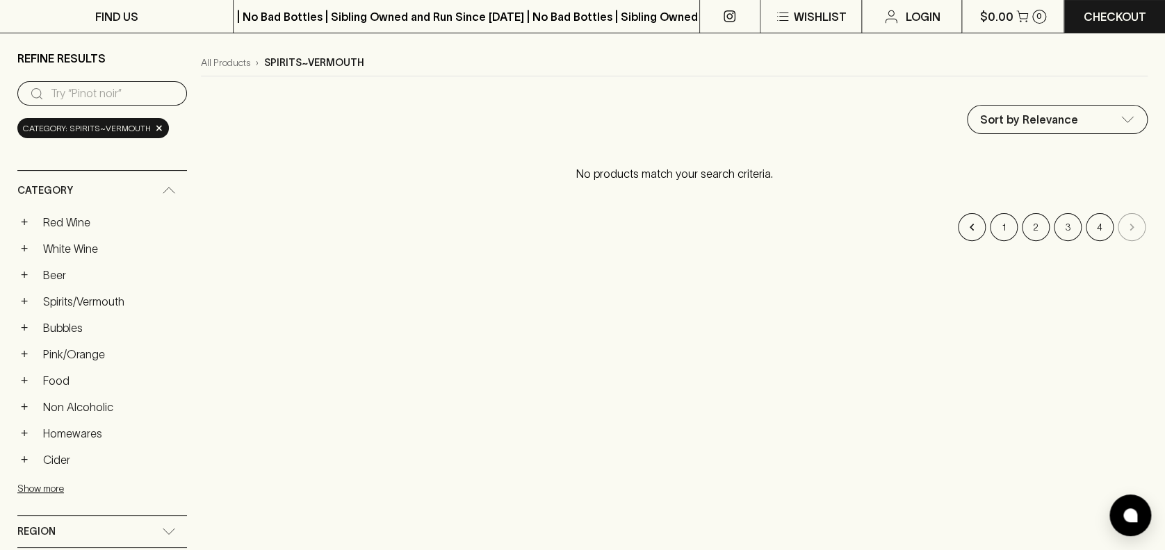
click at [44, 300] on link "Spirits/Vermouth" at bounding box center [112, 302] width 150 height 24
click at [24, 297] on button "+" at bounding box center [24, 302] width 14 height 14
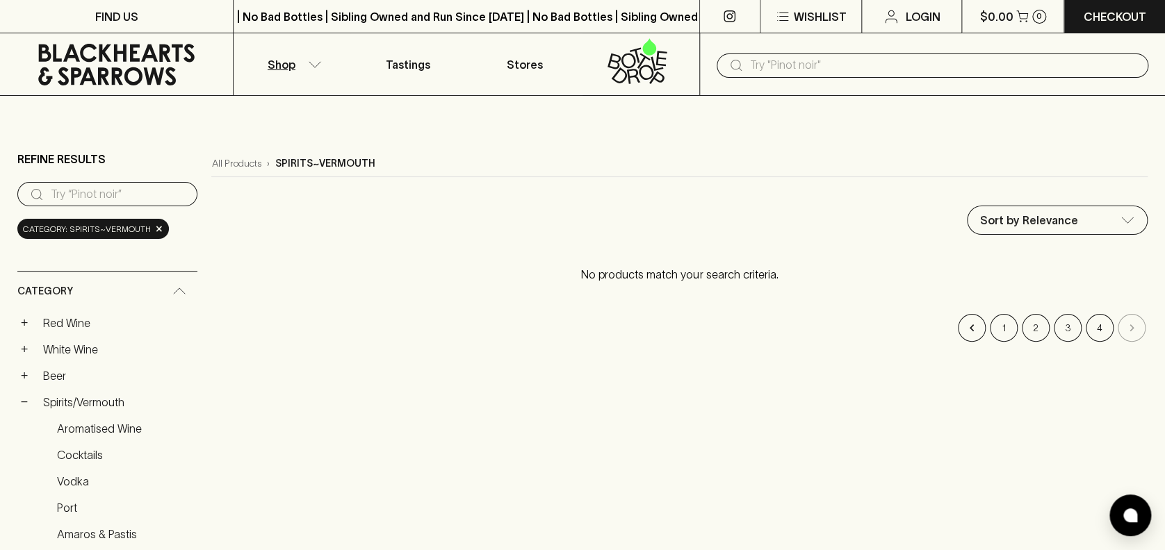
click at [113, 61] on icon at bounding box center [116, 65] width 212 height 42
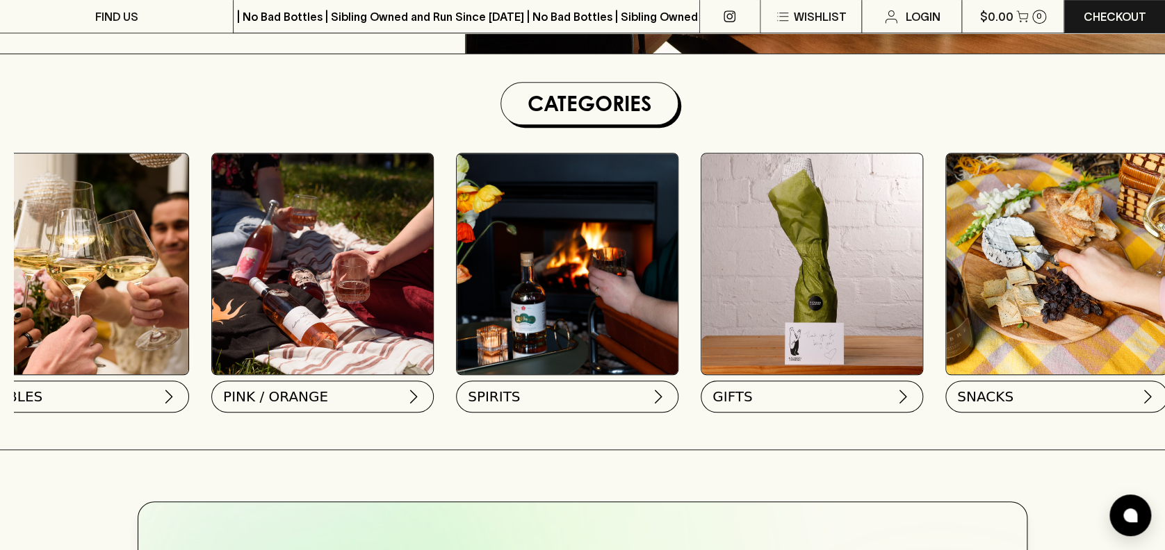
scroll to position [0, 839]
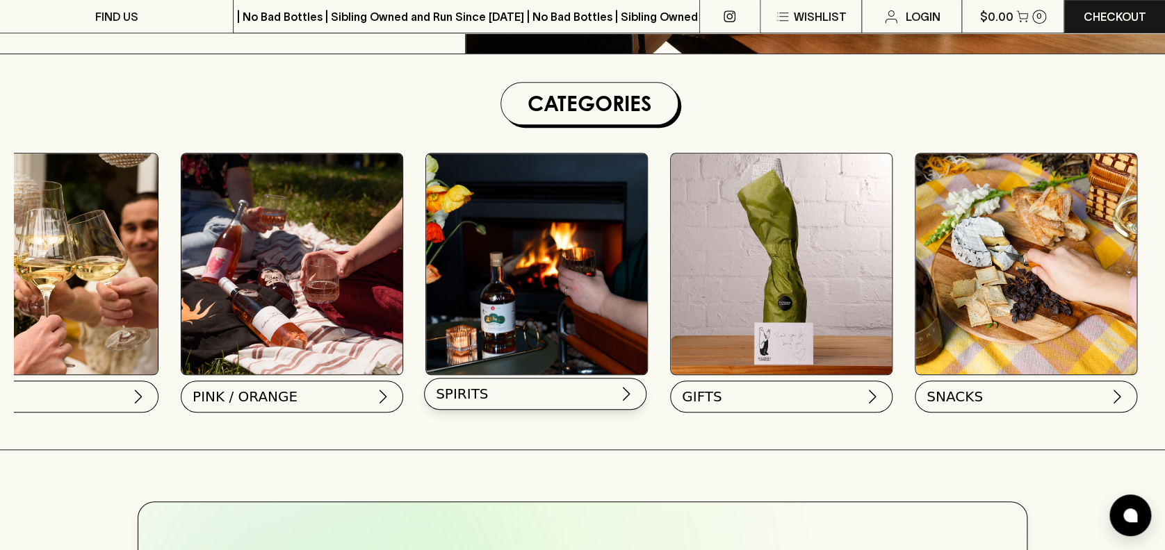
click at [552, 396] on button "SPIRITS" at bounding box center [535, 394] width 222 height 32
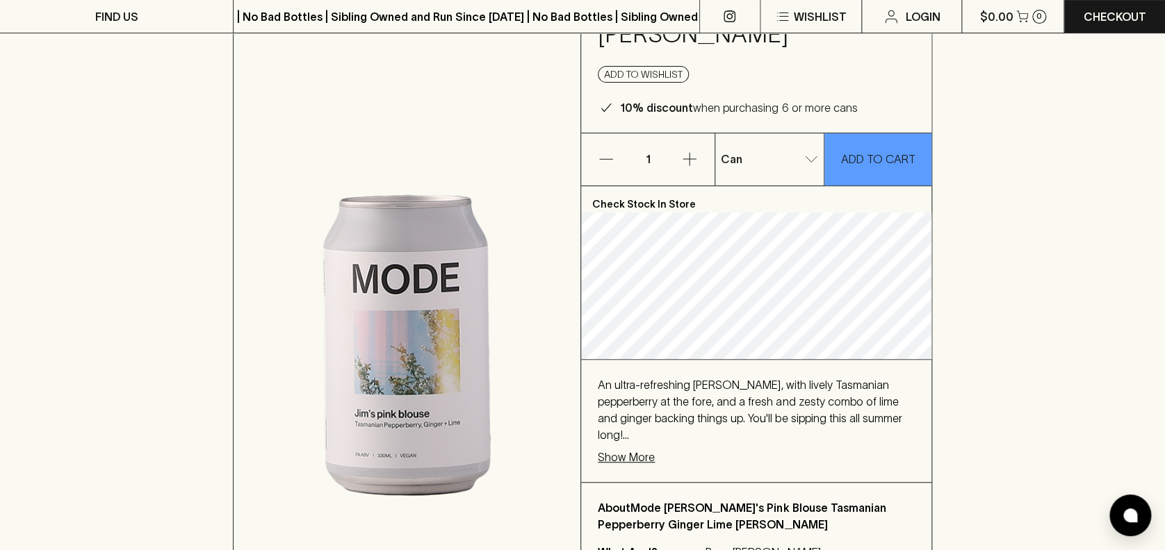
scroll to position [244, 0]
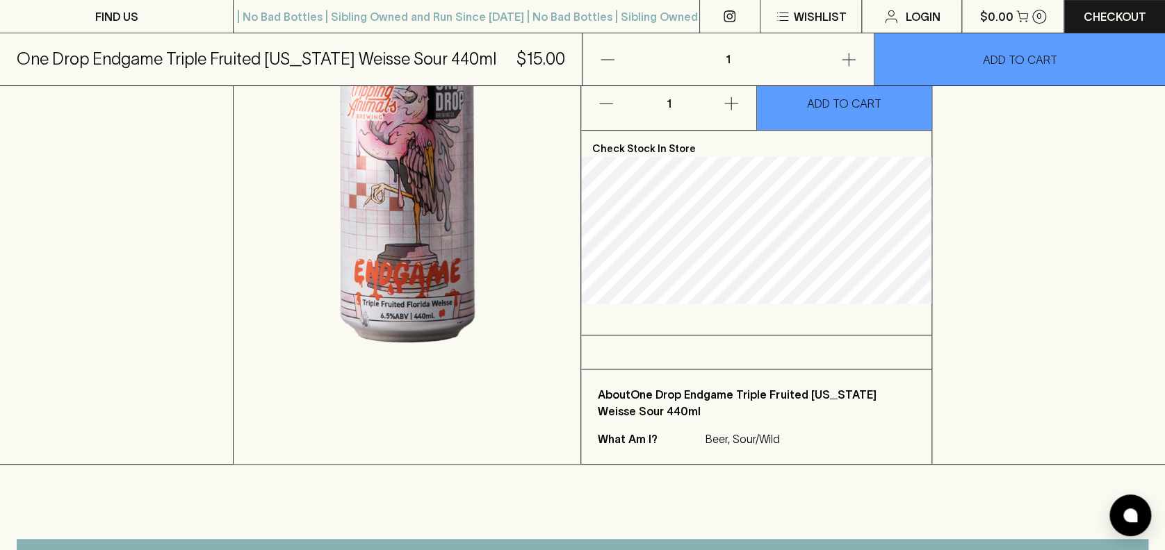
scroll to position [185, 0]
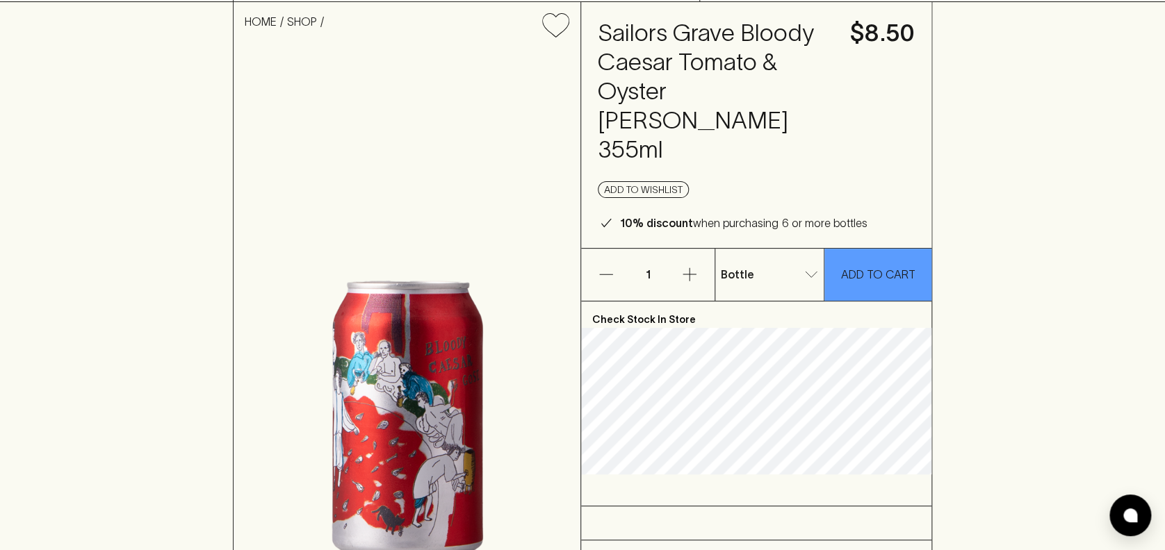
scroll to position [93, 0]
click at [1066, 97] on div "HOME SHOP Sailors Grave Bloody Caesar Tomato & Oyster [PERSON_NAME] 355ml $8.50…" at bounding box center [582, 320] width 1165 height 634
click at [827, 249] on button "ADD TO CART" at bounding box center [877, 275] width 107 height 52
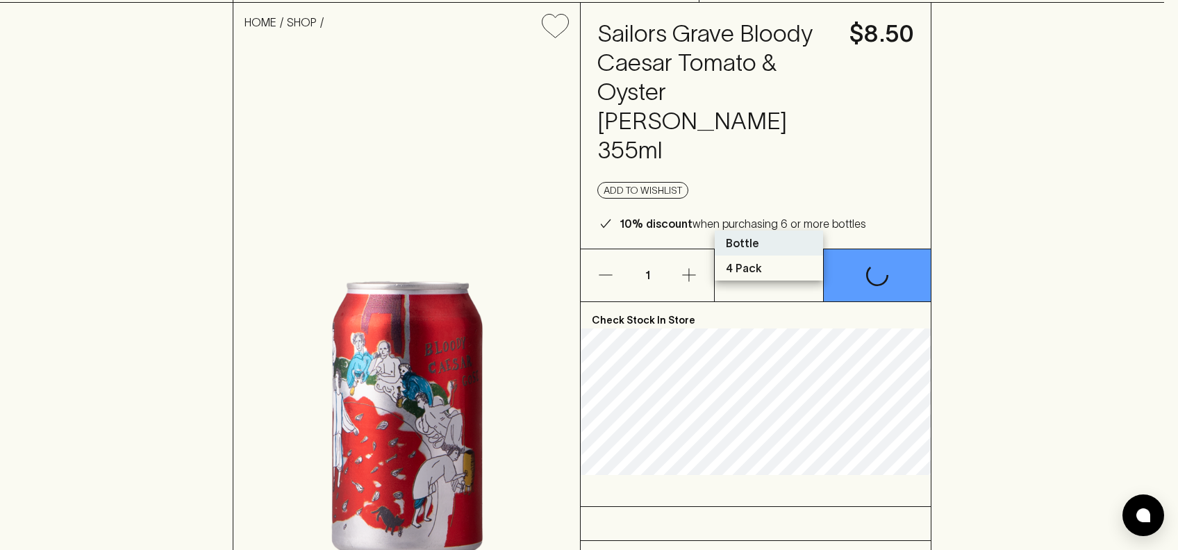
click at [777, 272] on li "4 Pack" at bounding box center [769, 268] width 108 height 25
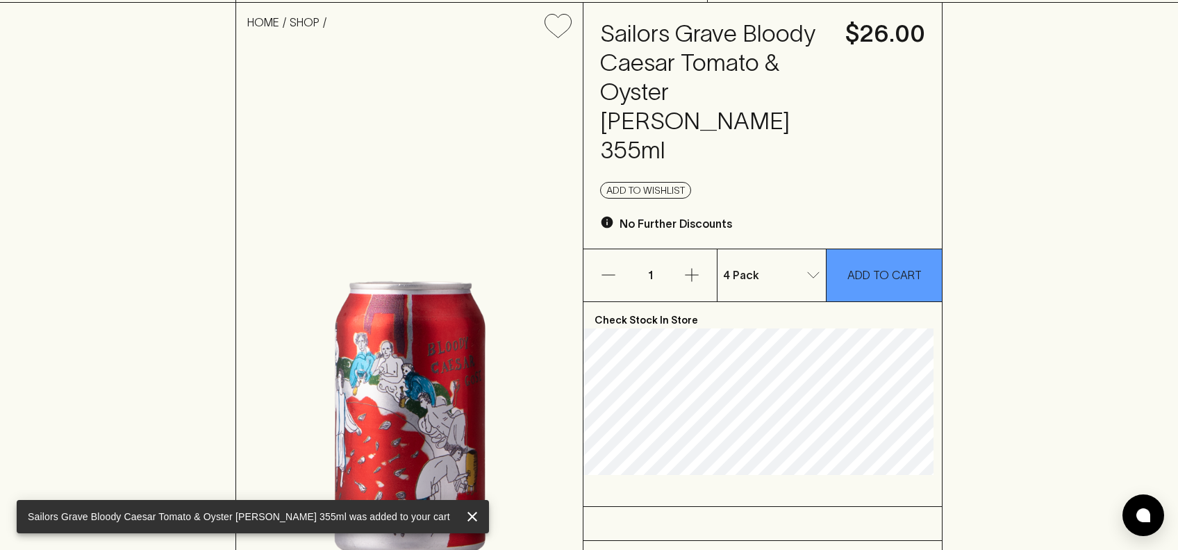
type input "1"
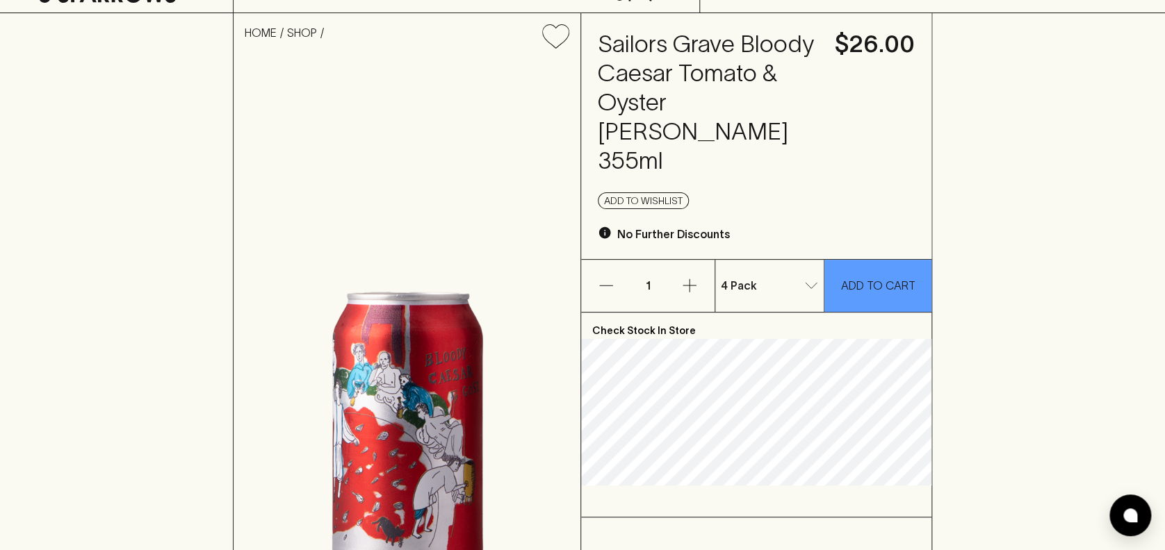
scroll to position [83, 0]
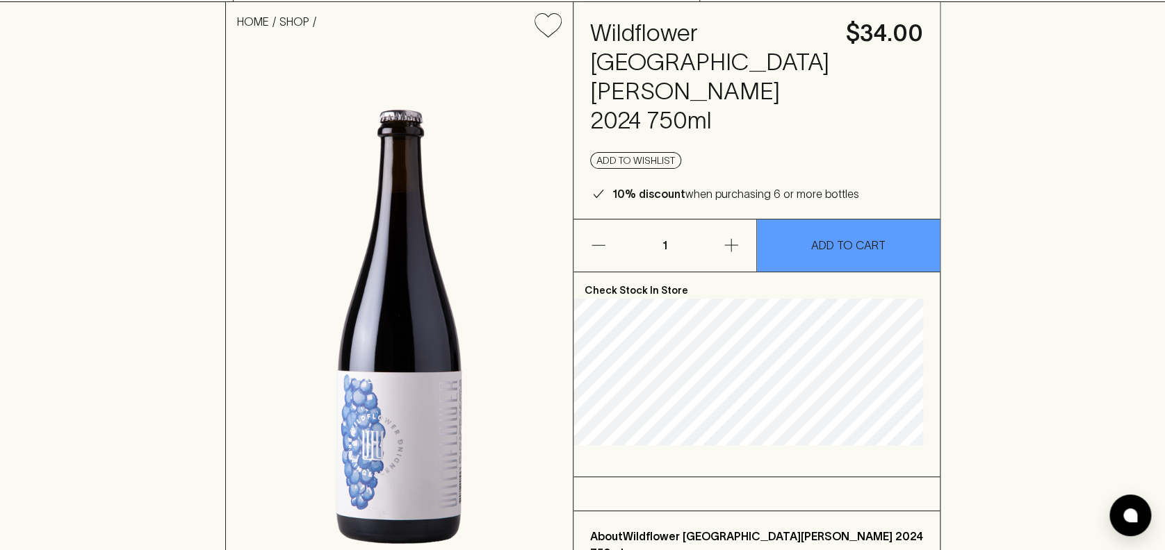
scroll to position [93, 0]
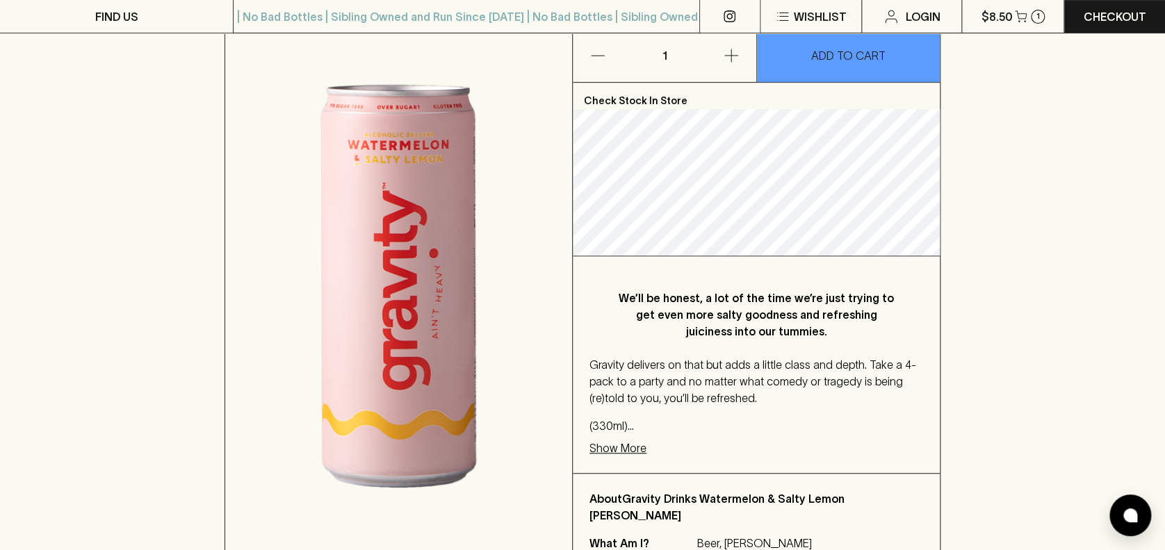
scroll to position [264, 0]
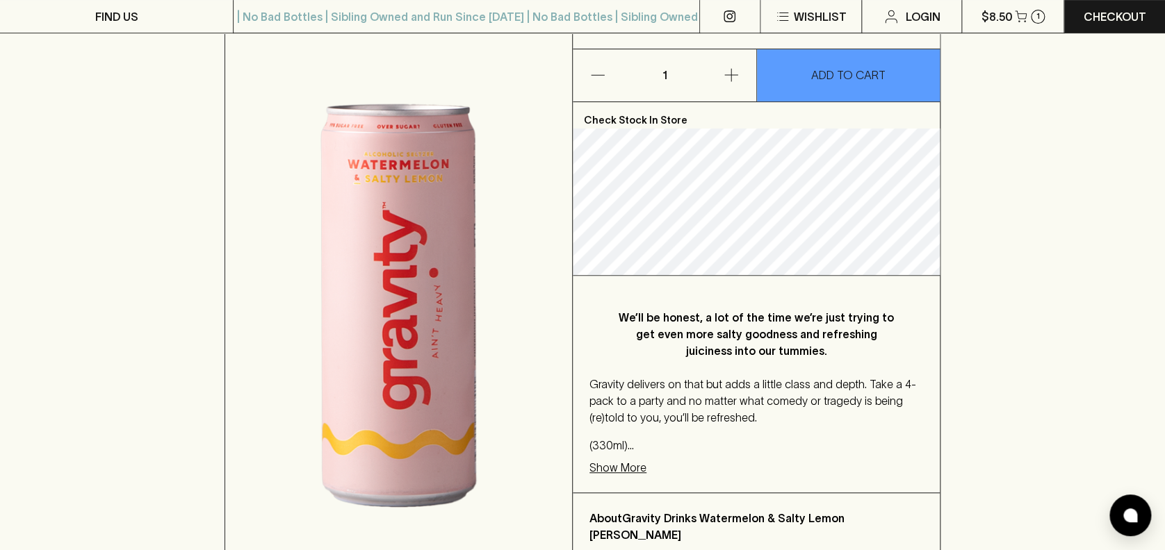
click at [1021, 304] on div "HOME SHOP Gravity Drinks Watermelon & Salty Lemon Seltzer $7.00 Add to wishlist…" at bounding box center [582, 210] width 1165 height 757
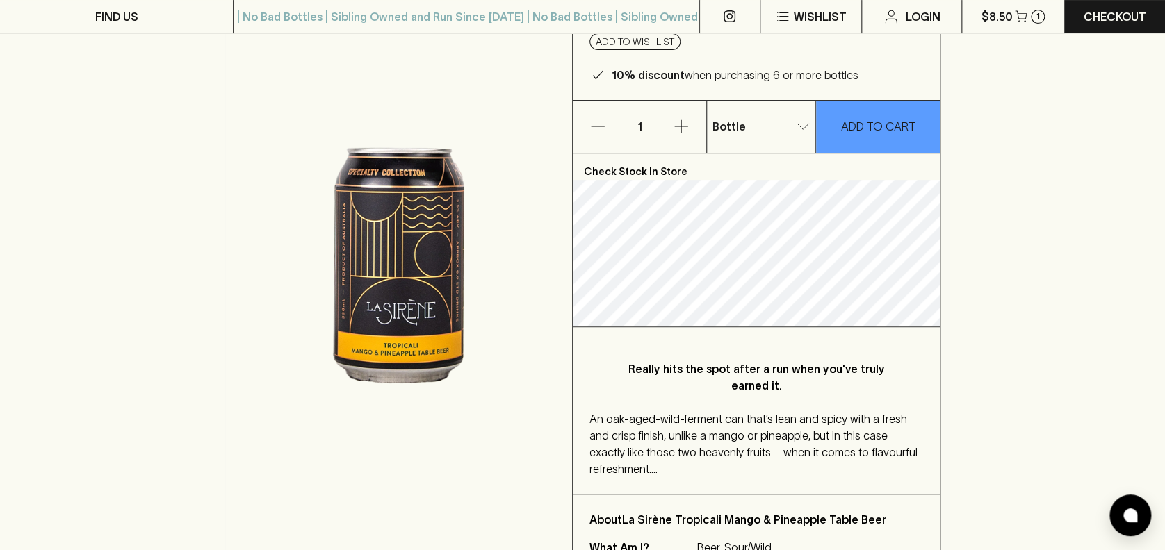
scroll to position [183, 0]
click at [1051, 442] on div "HOME SHOP La Sirène Tropicali Mango & Pineapple Table Beer $8.00 Add to wishlis…" at bounding box center [582, 242] width 1165 height 661
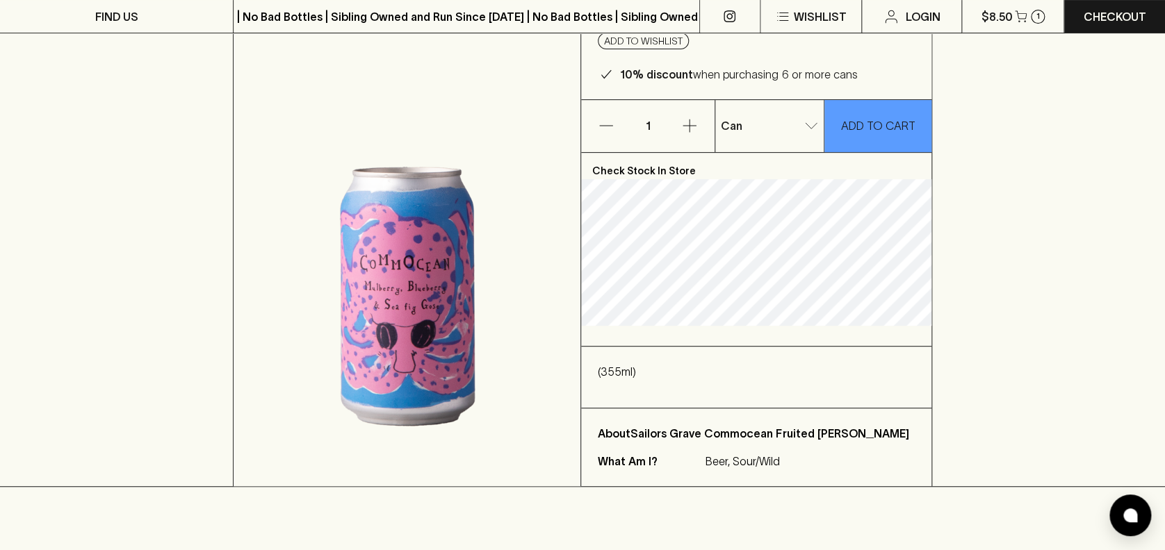
scroll to position [185, 0]
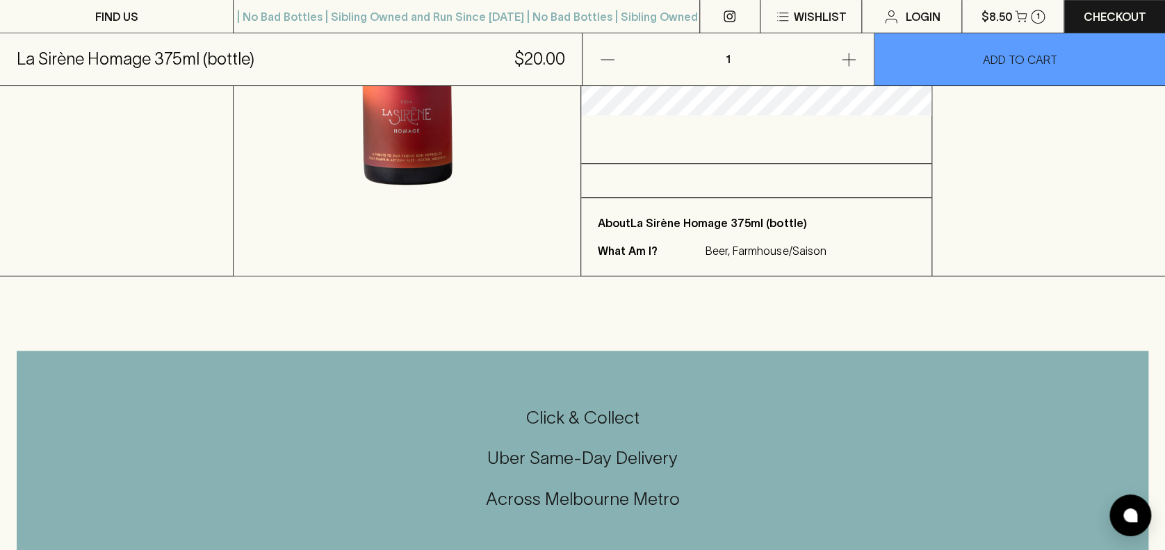
scroll to position [367, 0]
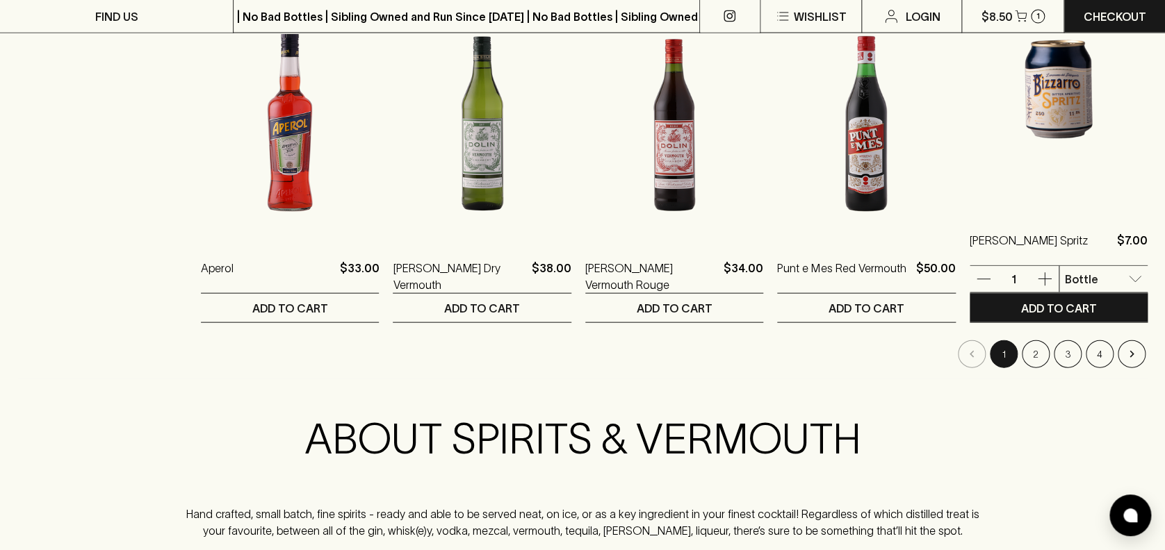
scroll to position [1390, 0]
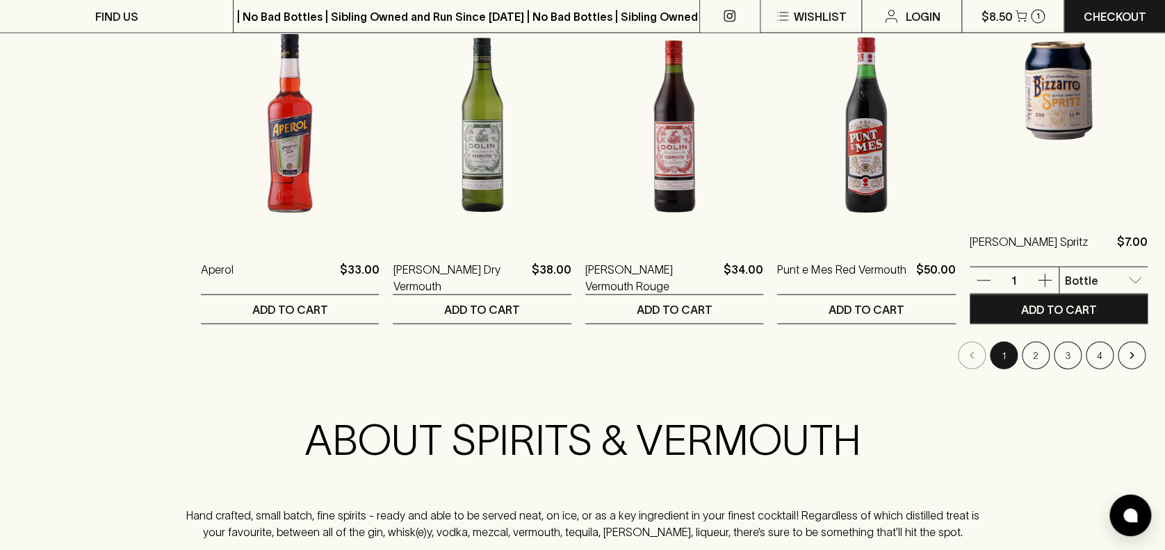
click at [1057, 118] on img at bounding box center [1058, 90] width 178 height 243
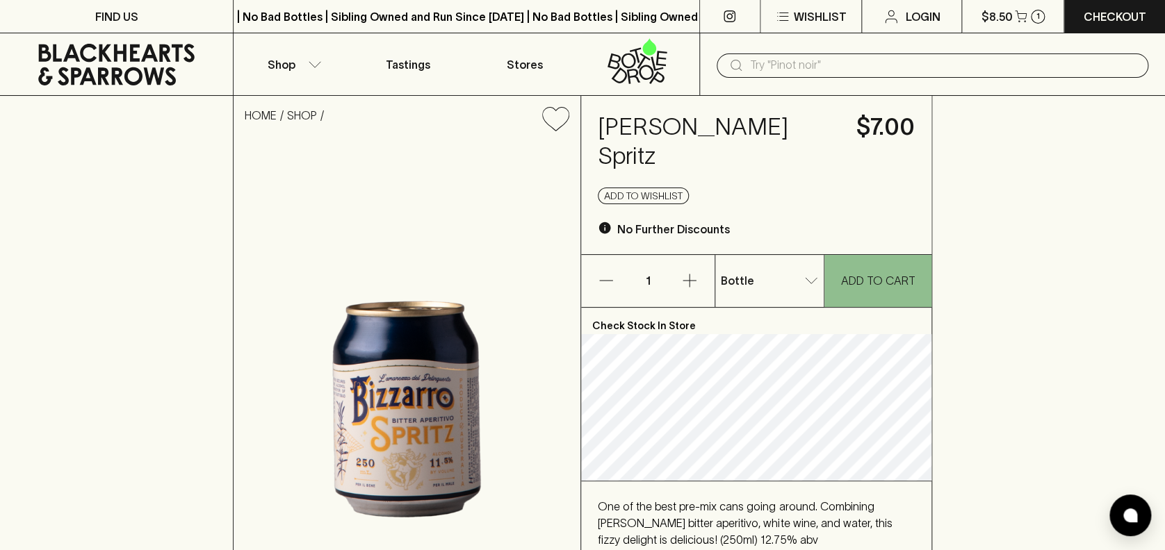
scroll to position [278, 0]
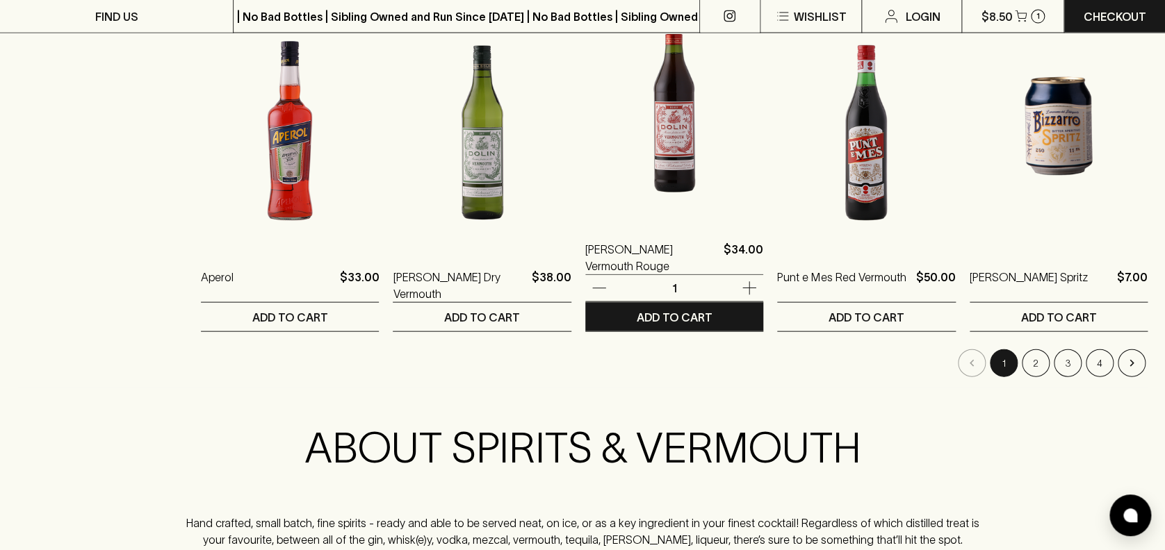
scroll to position [1384, 0]
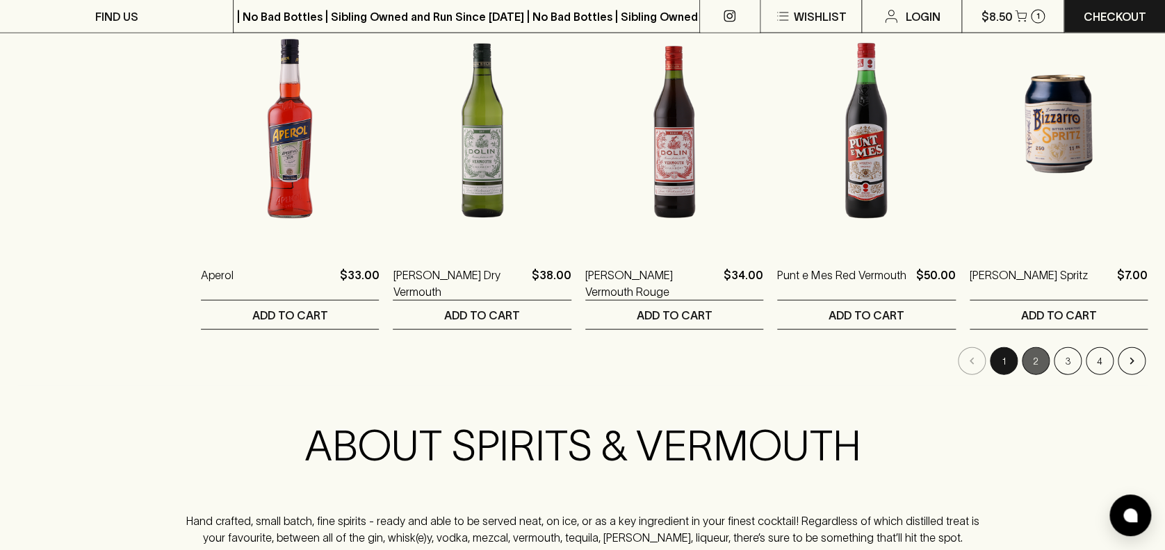
click at [1039, 361] on button "2" at bounding box center [1035, 361] width 28 height 28
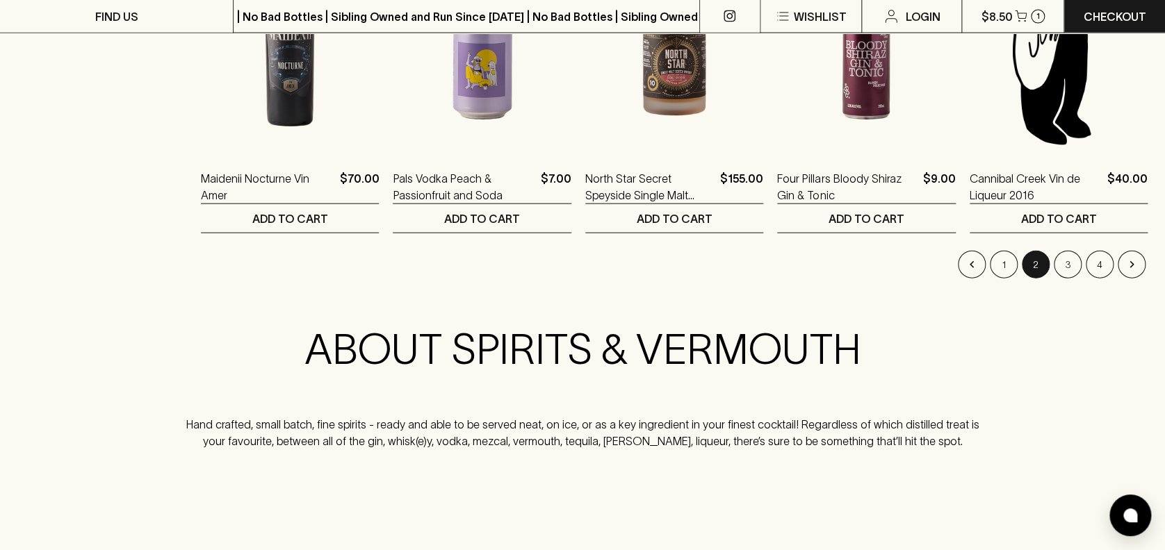
scroll to position [1481, 0]
click at [1064, 265] on button "3" at bounding box center [1067, 264] width 28 height 28
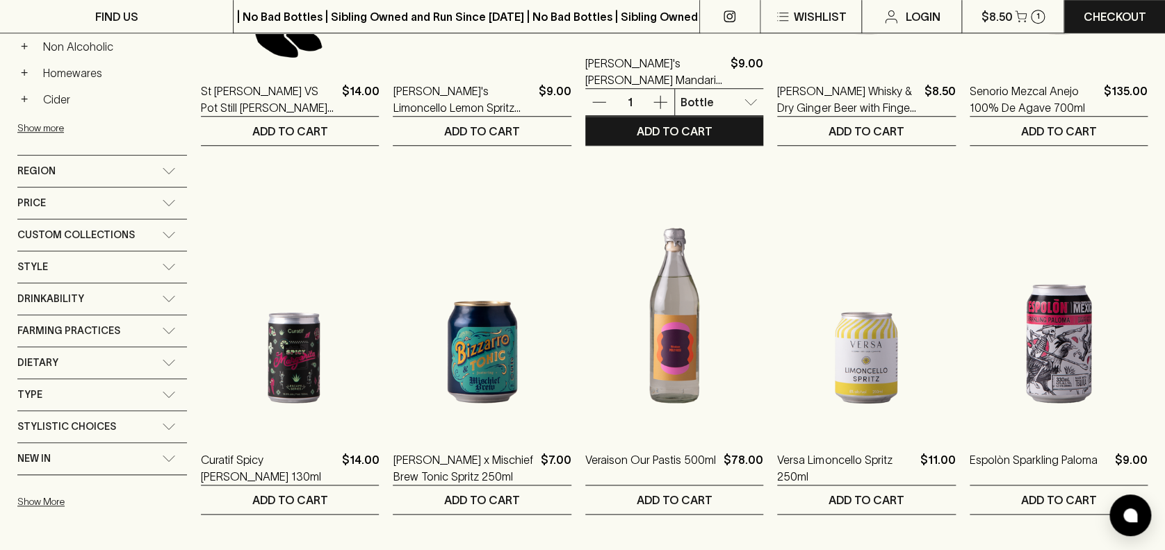
scroll to position [462, 0]
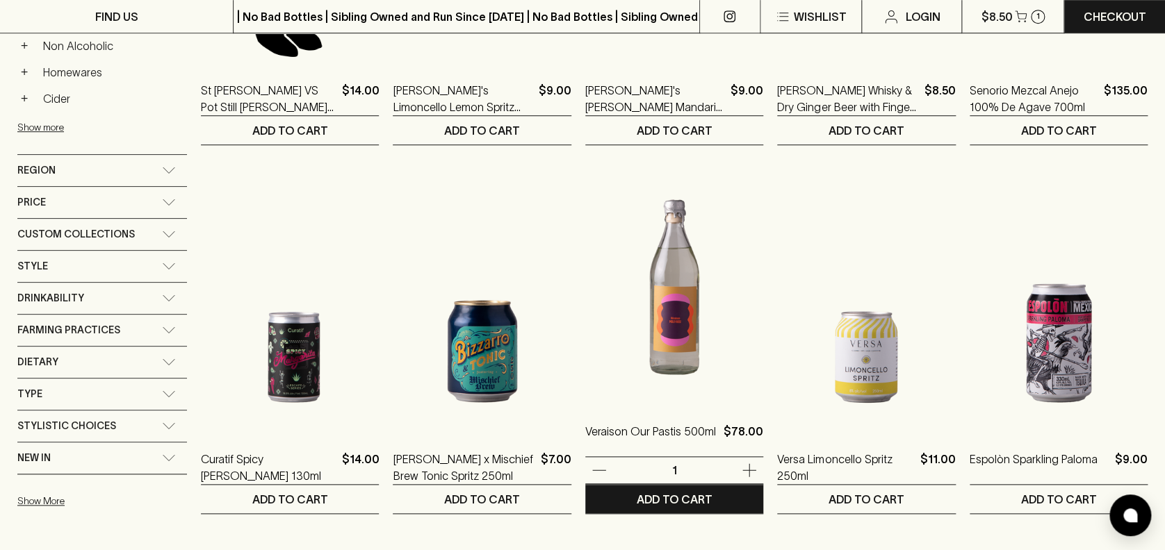
click at [676, 266] on img at bounding box center [674, 280] width 178 height 243
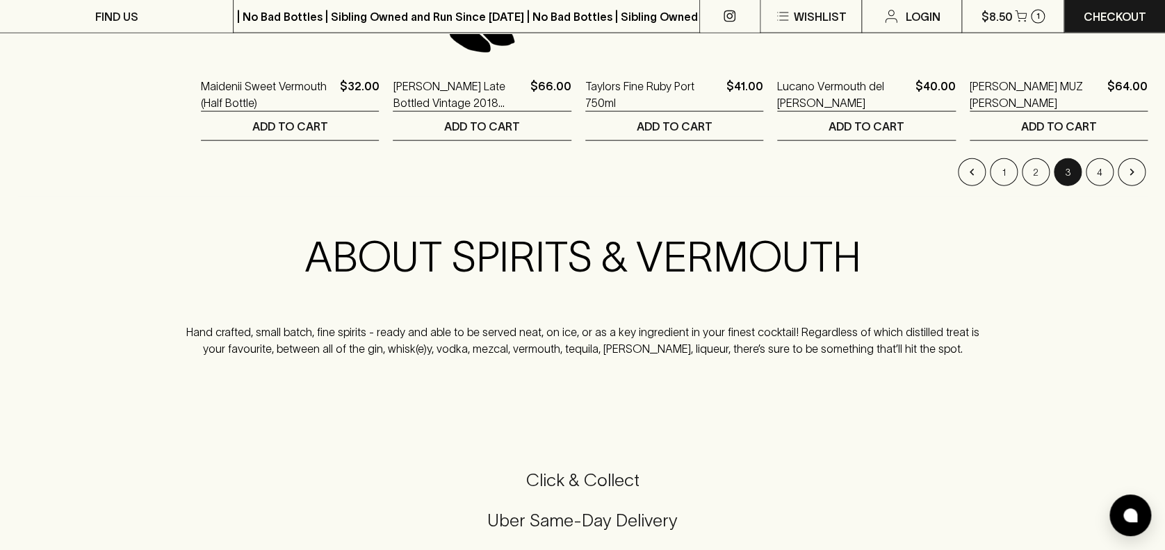
scroll to position [1573, 0]
click at [1098, 176] on button "4" at bounding box center [1099, 172] width 28 height 28
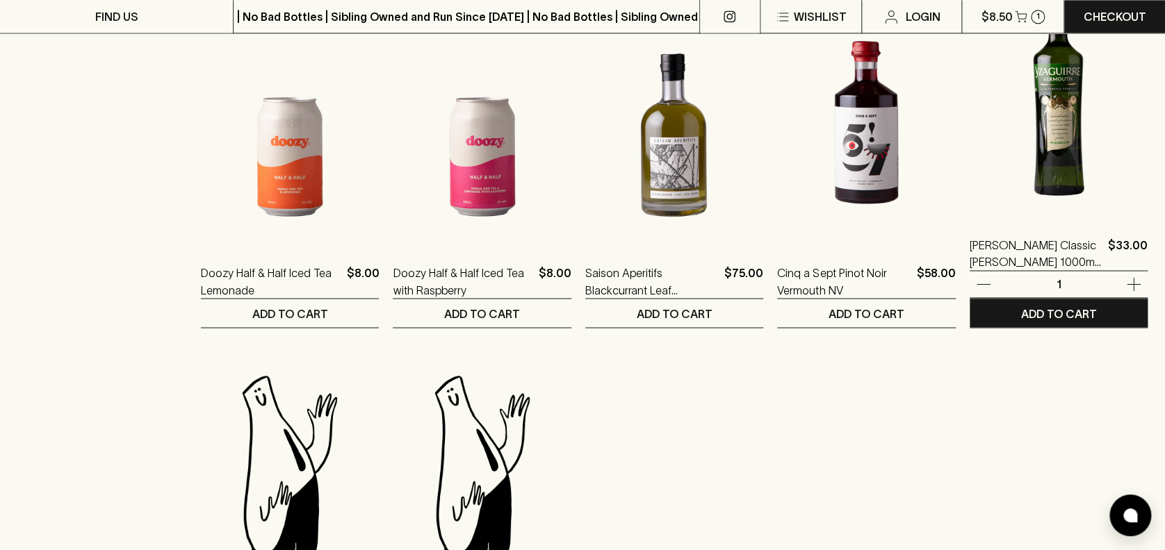
scroll to position [1018, 0]
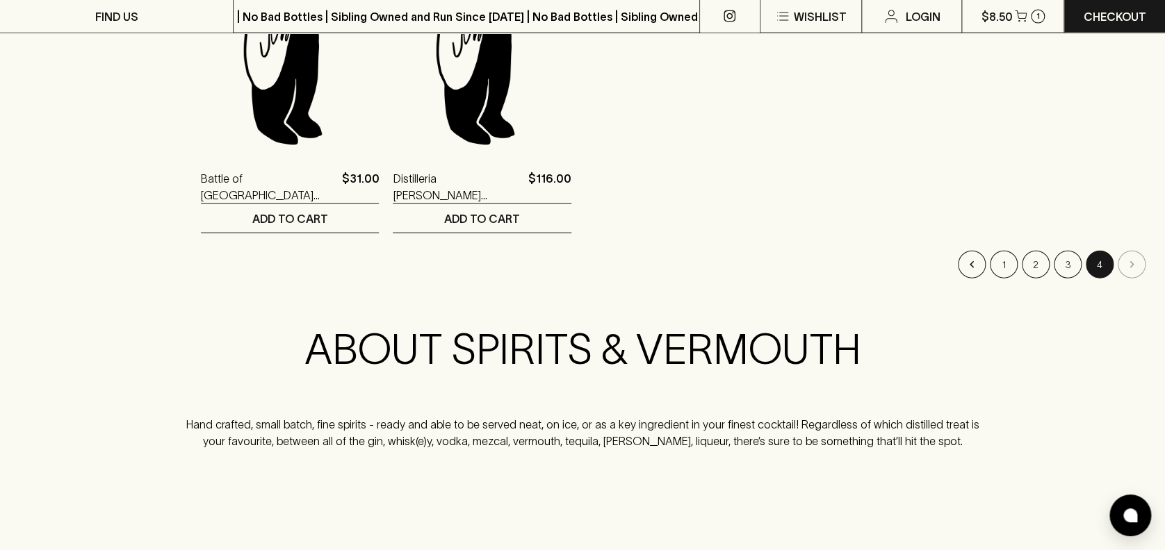
click at [1134, 261] on li "pagination navigation" at bounding box center [1131, 265] width 32 height 28
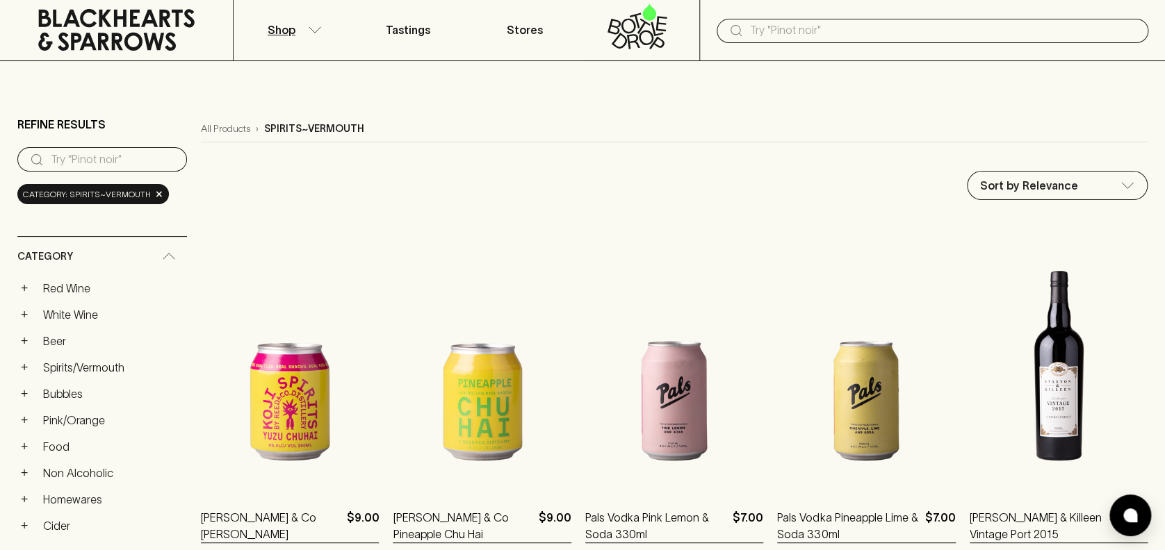
scroll to position [0, 0]
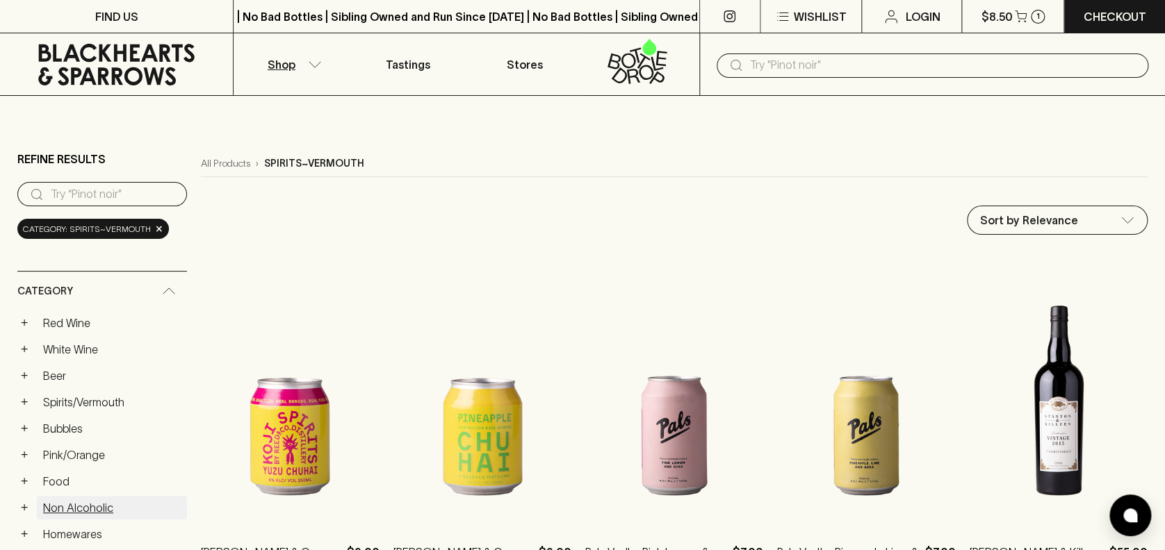
click at [49, 500] on link "Non Alcoholic" at bounding box center [112, 508] width 150 height 24
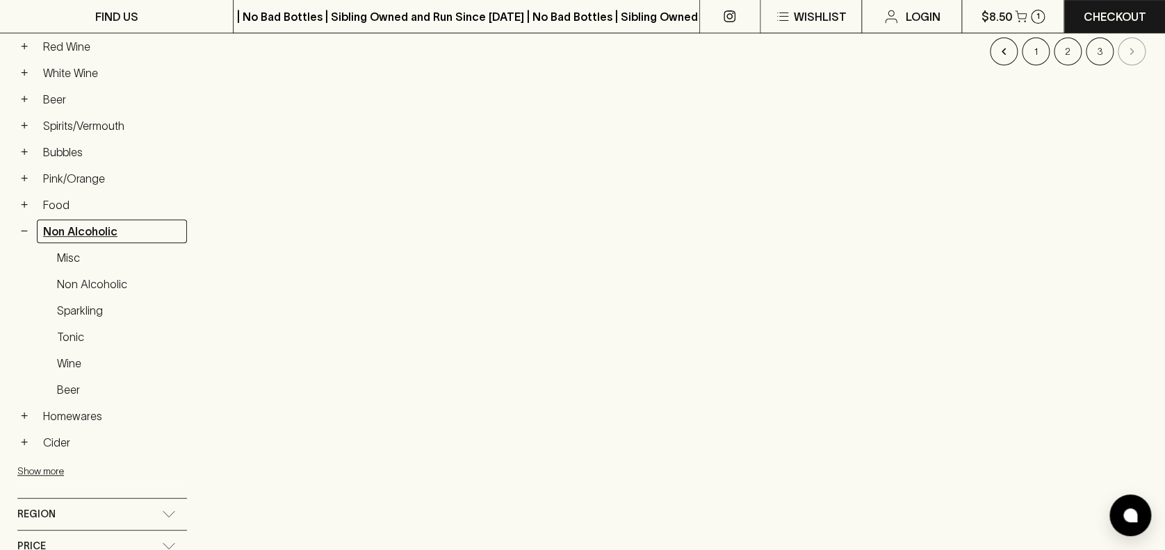
scroll to position [277, 0]
click at [49, 224] on link "Non Alcoholic" at bounding box center [112, 231] width 150 height 24
click at [99, 283] on link "Non Alcoholic" at bounding box center [119, 284] width 136 height 24
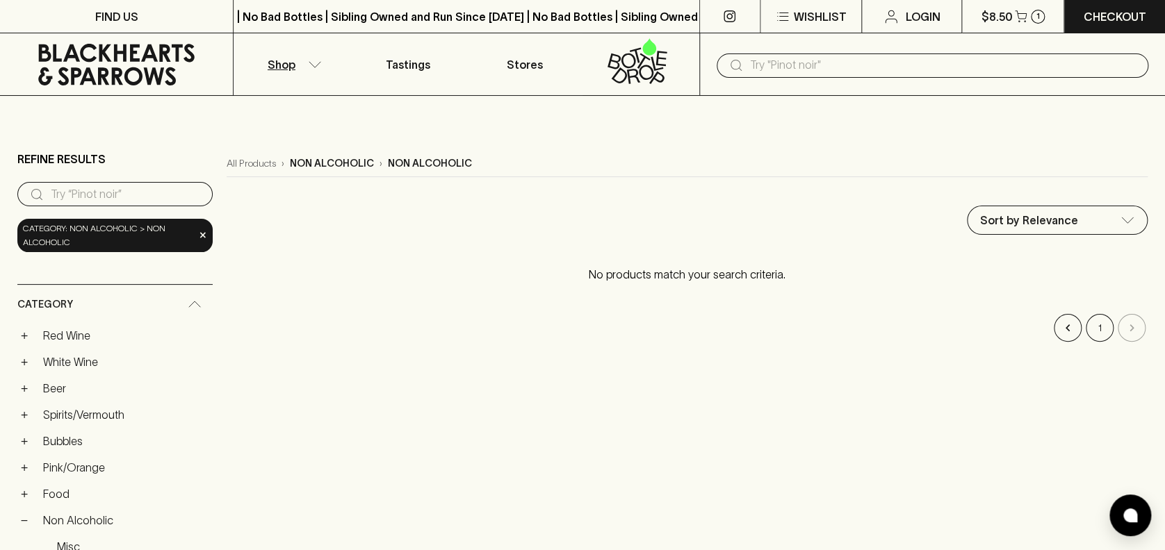
click at [119, 59] on icon at bounding box center [116, 65] width 212 height 42
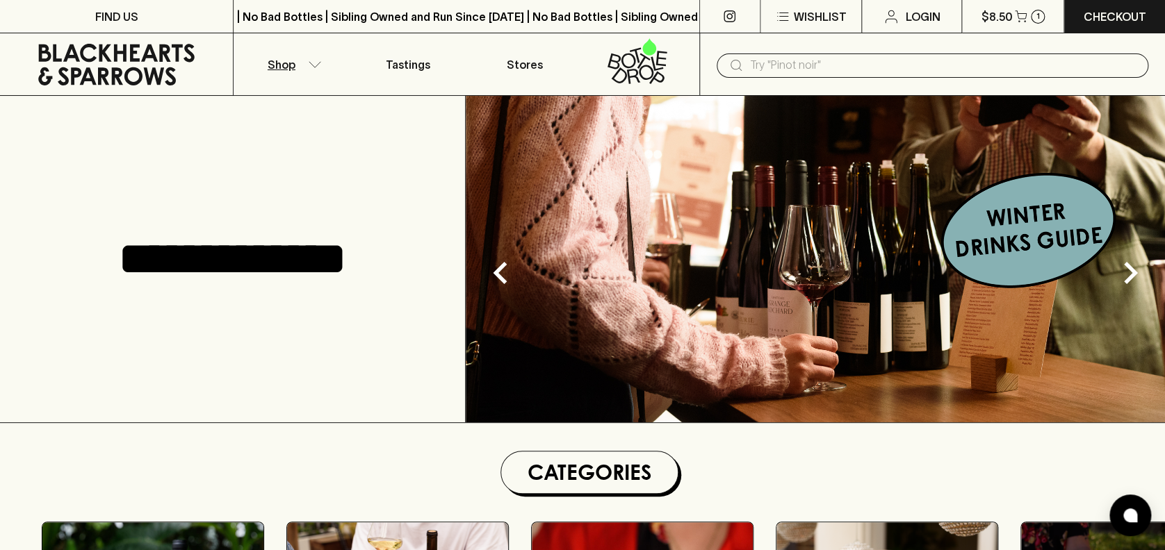
click at [311, 68] on button "Shop" at bounding box center [291, 64] width 116 height 62
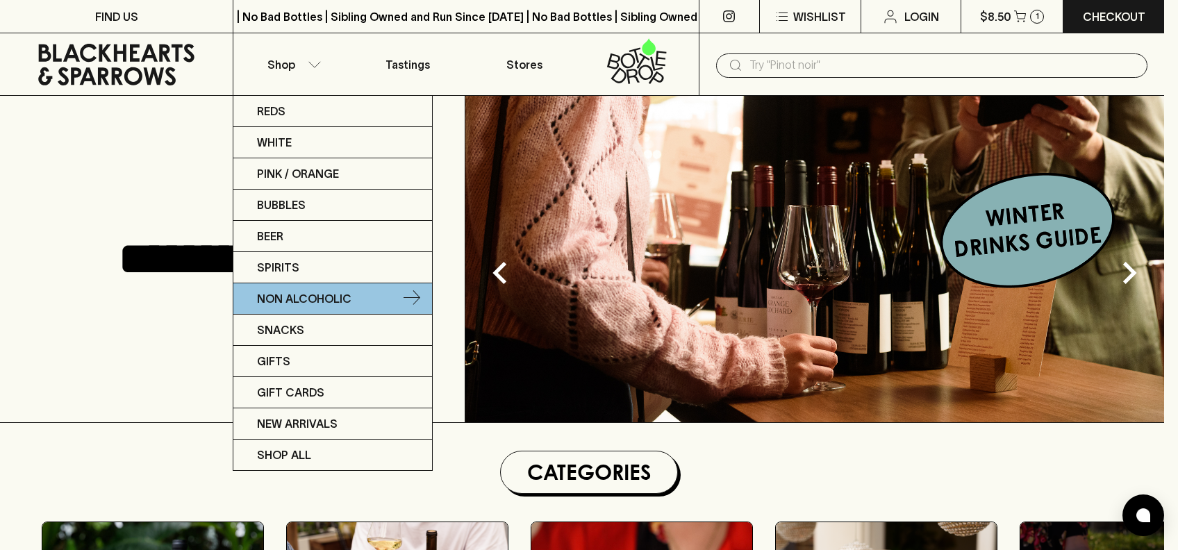
click at [315, 287] on link "Non Alcoholic" at bounding box center [332, 298] width 199 height 31
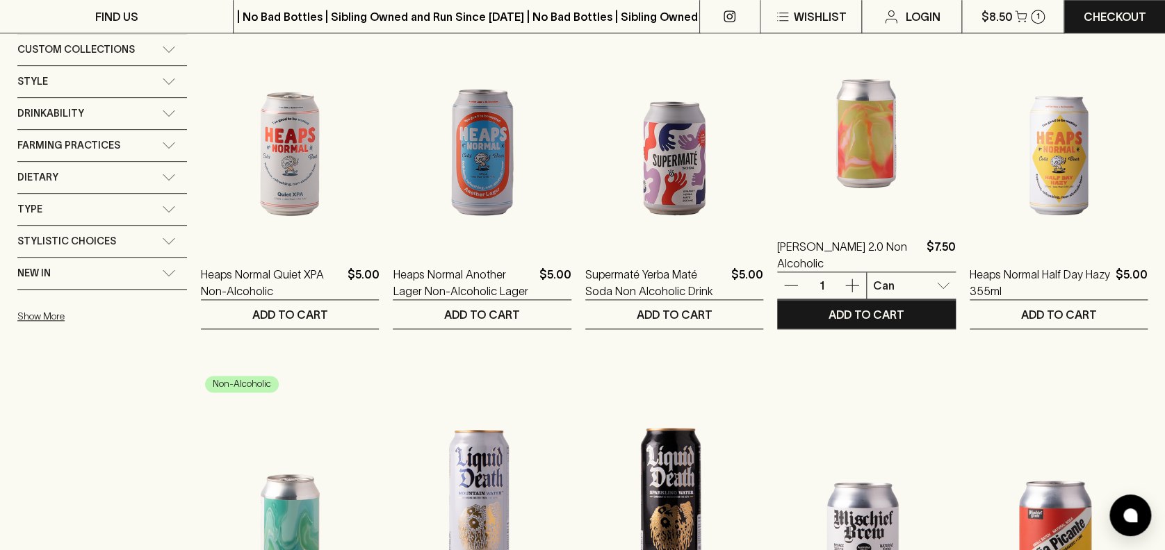
scroll to position [648, 0]
click at [859, 145] on img at bounding box center [866, 95] width 178 height 243
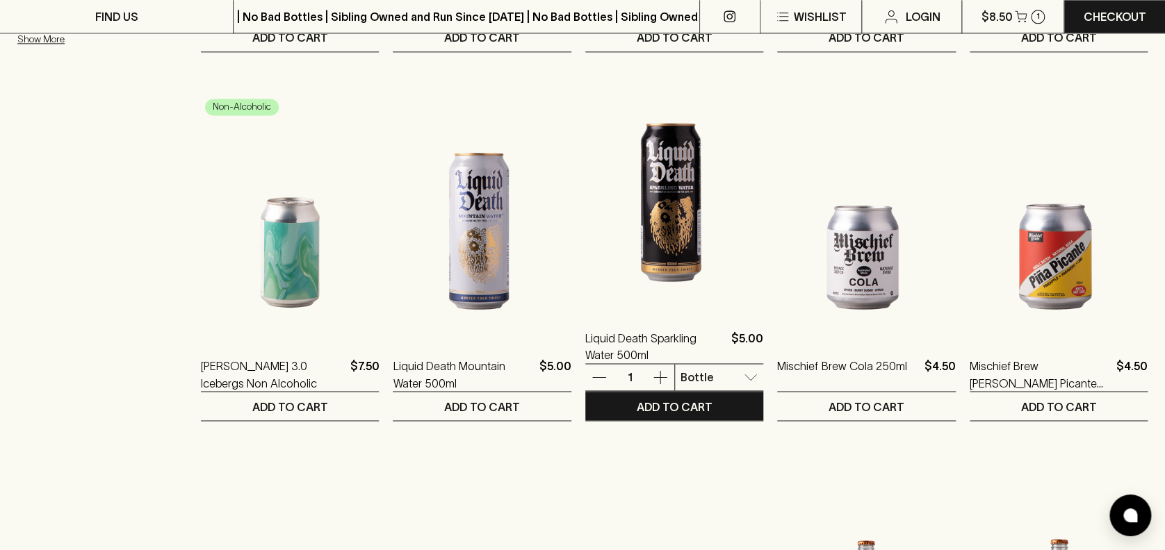
scroll to position [925, 0]
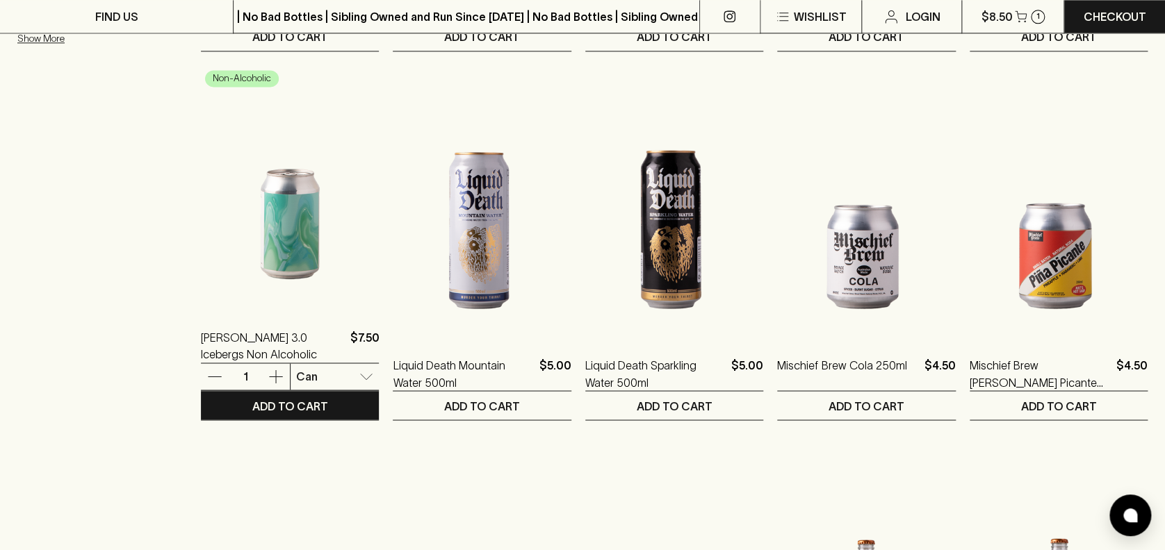
click at [265, 268] on img at bounding box center [290, 186] width 178 height 243
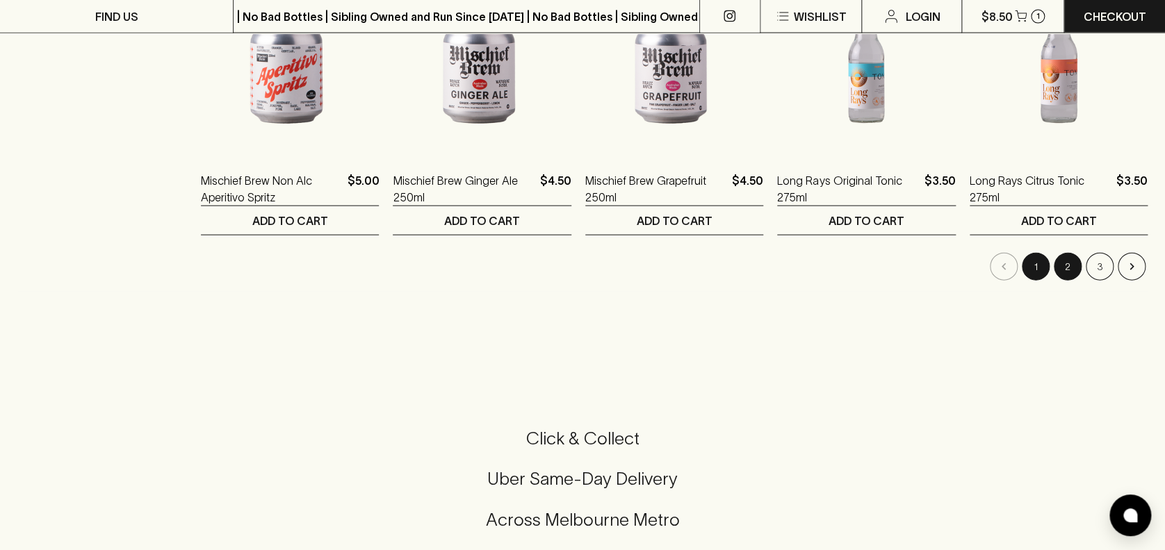
scroll to position [1479, 0]
click at [1058, 265] on button "2" at bounding box center [1067, 267] width 28 height 28
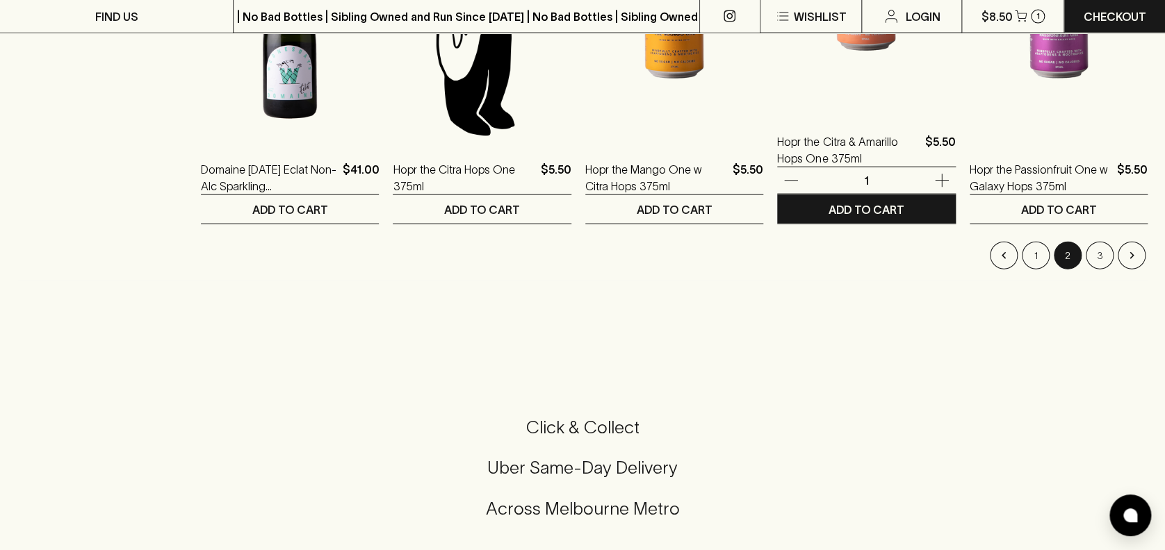
scroll to position [1575, 0]
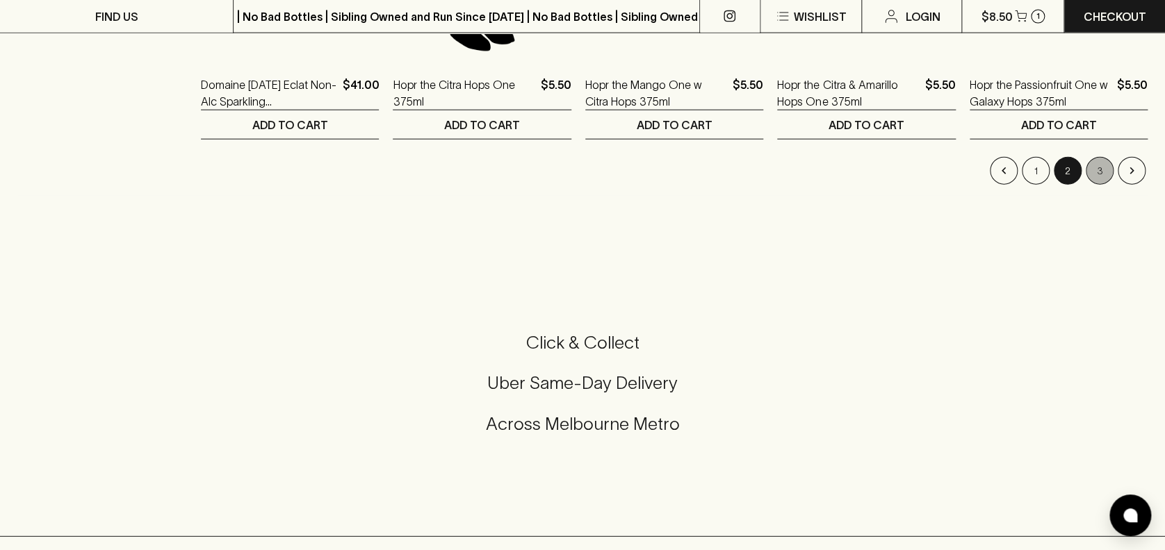
click at [1095, 162] on button "3" at bounding box center [1099, 171] width 28 height 28
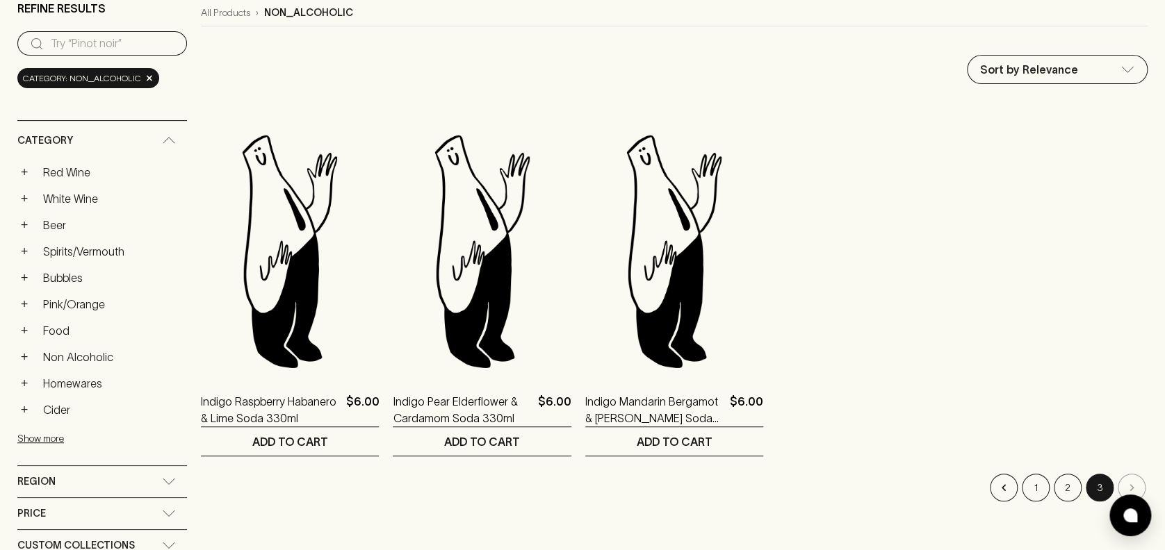
scroll to position [278, 0]
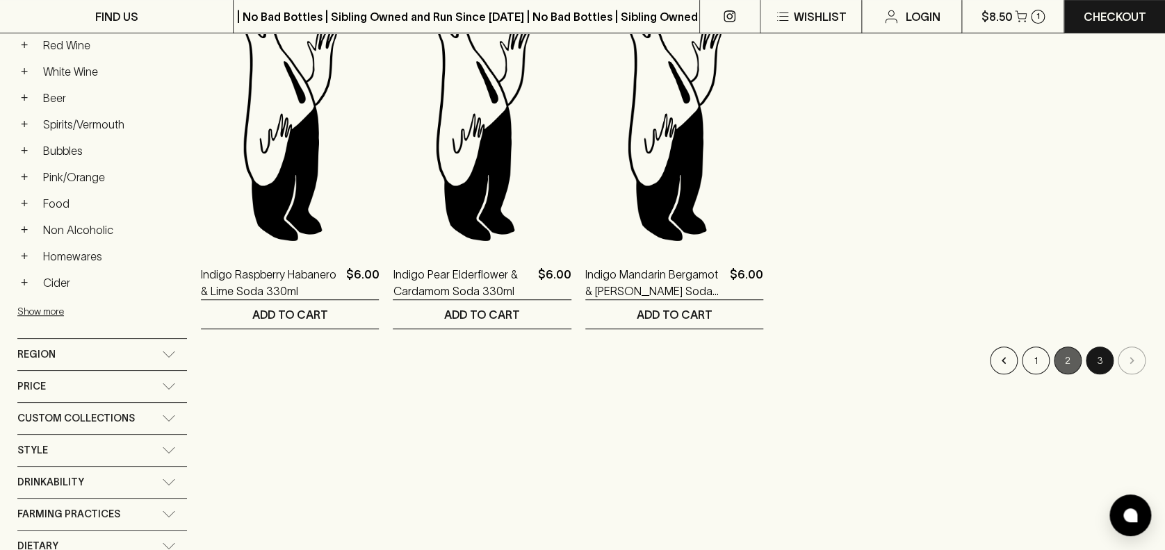
click at [1065, 365] on button "2" at bounding box center [1067, 361] width 28 height 28
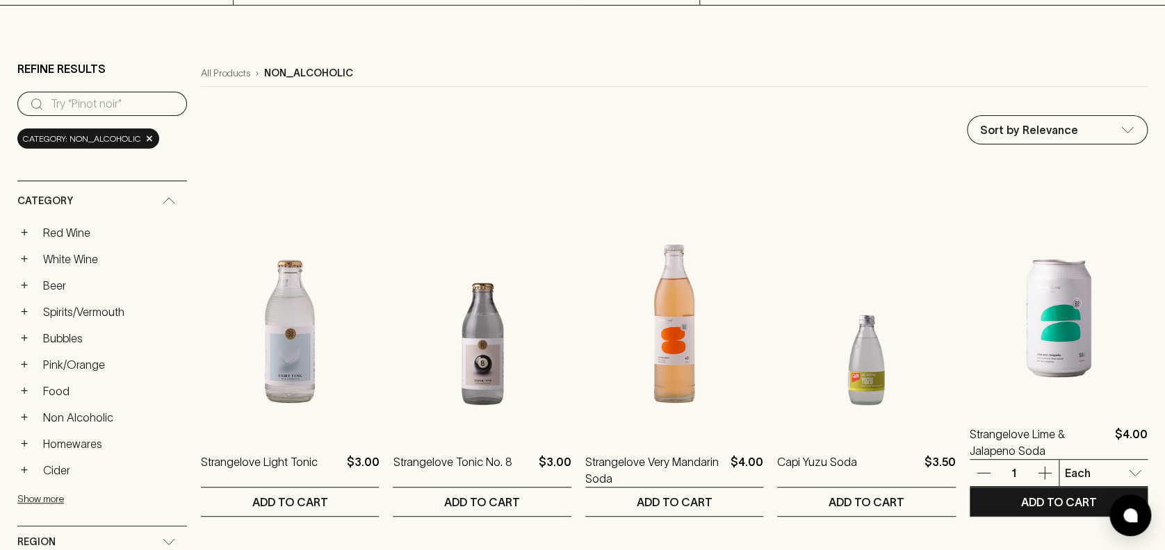
scroll to position [92, 0]
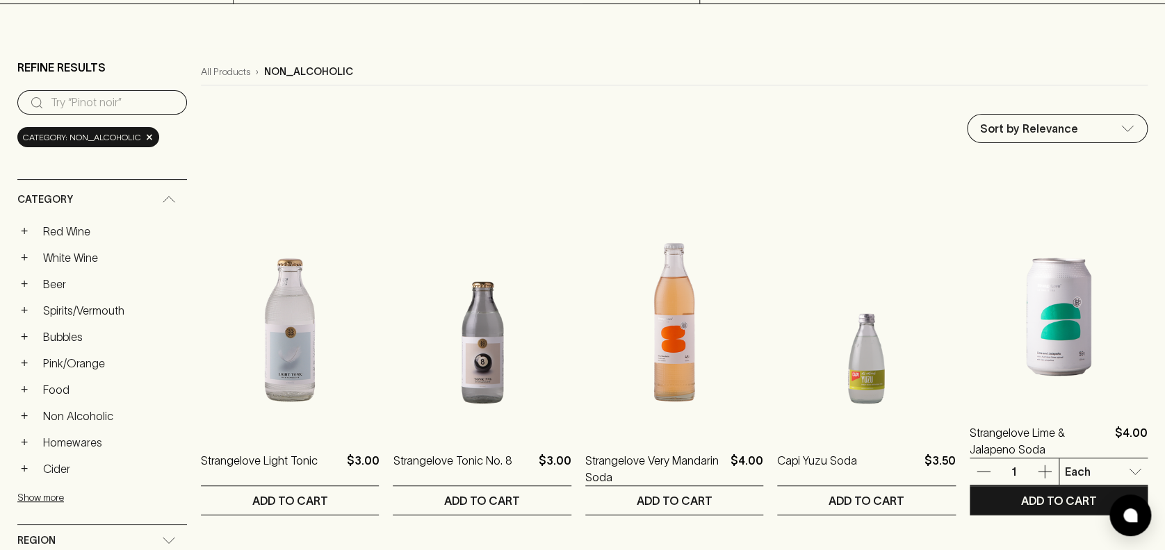
click at [1061, 328] on img at bounding box center [1058, 282] width 178 height 243
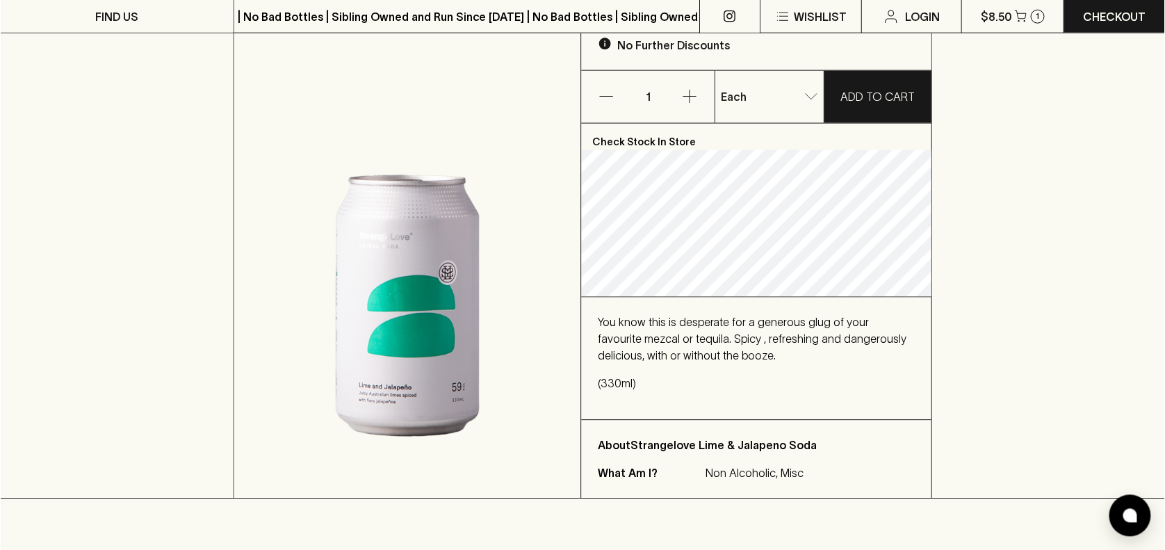
scroll to position [185, 0]
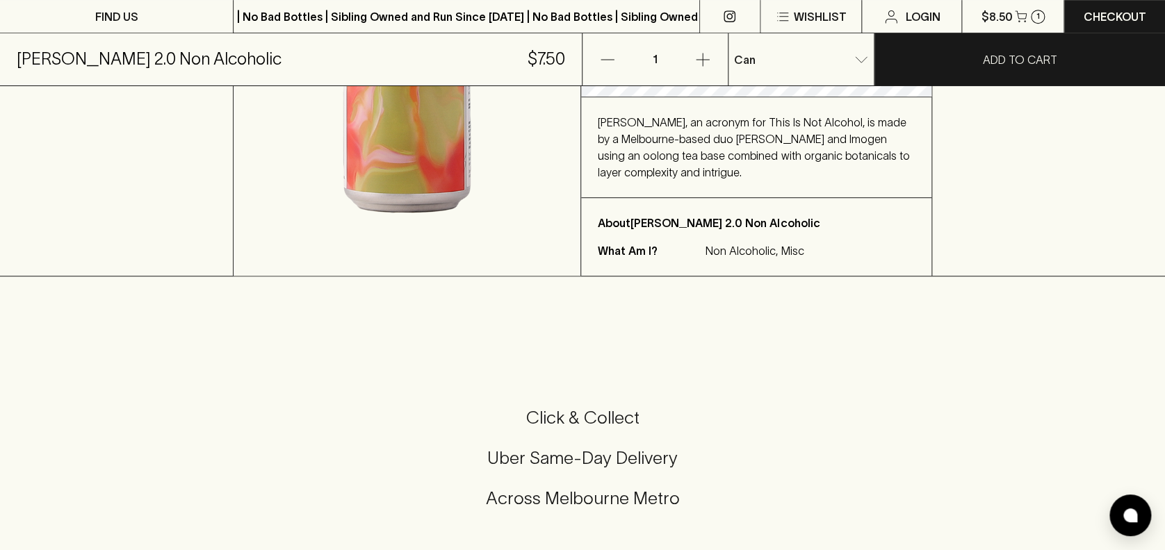
scroll to position [380, 0]
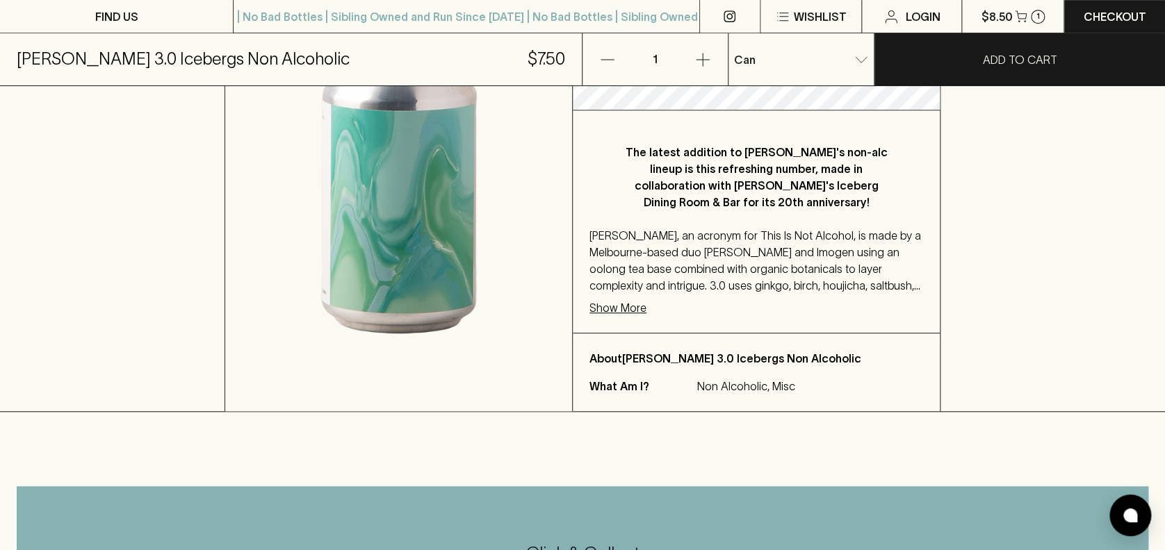
scroll to position [370, 0]
